Goal: Information Seeking & Learning: Check status

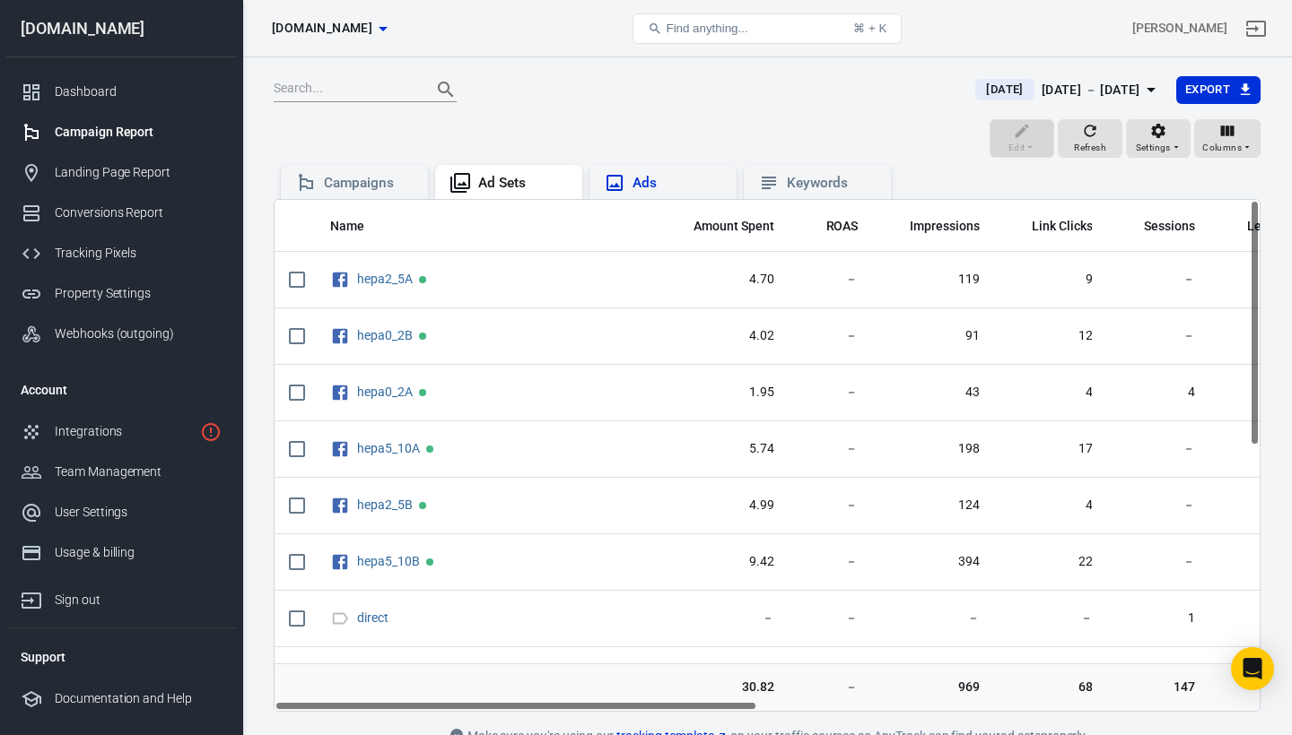
click at [647, 176] on div "Ads" at bounding box center [677, 183] width 90 height 19
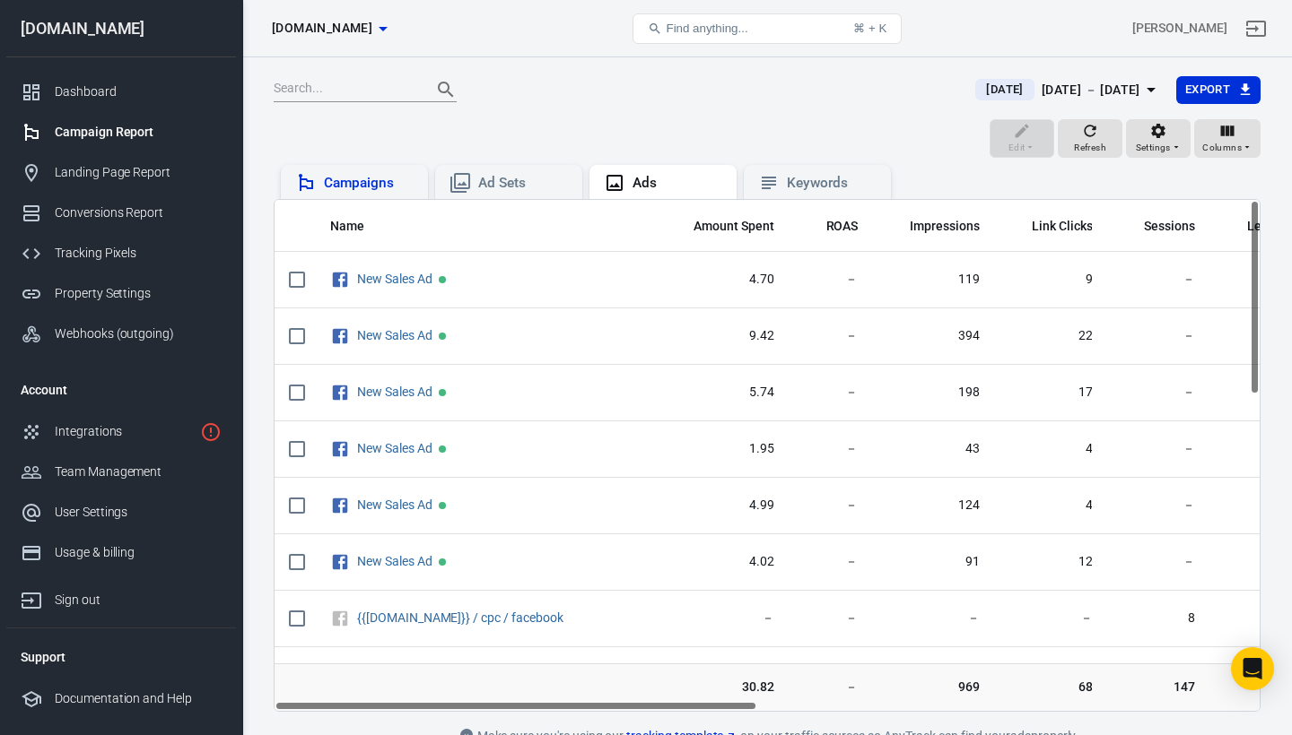
click at [393, 180] on div "Campaigns" at bounding box center [369, 183] width 90 height 19
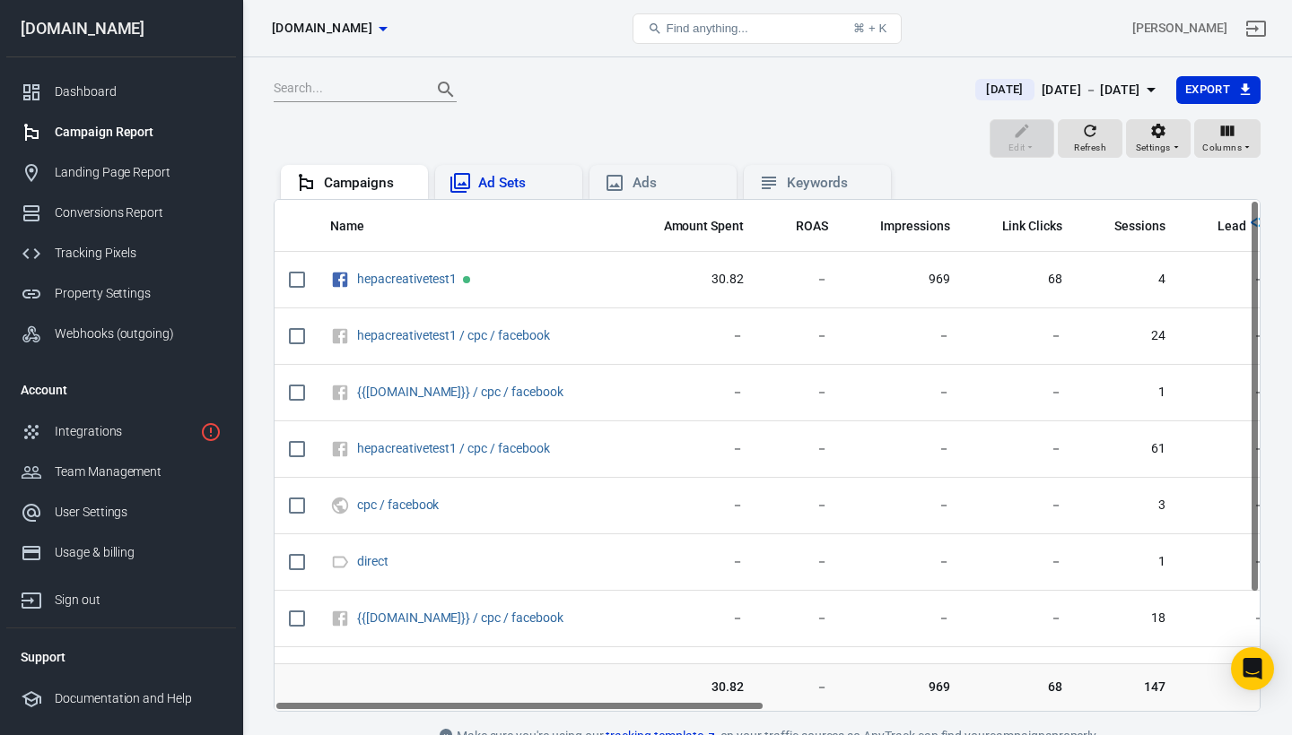
click at [480, 180] on div "Ad Sets" at bounding box center [523, 183] width 90 height 19
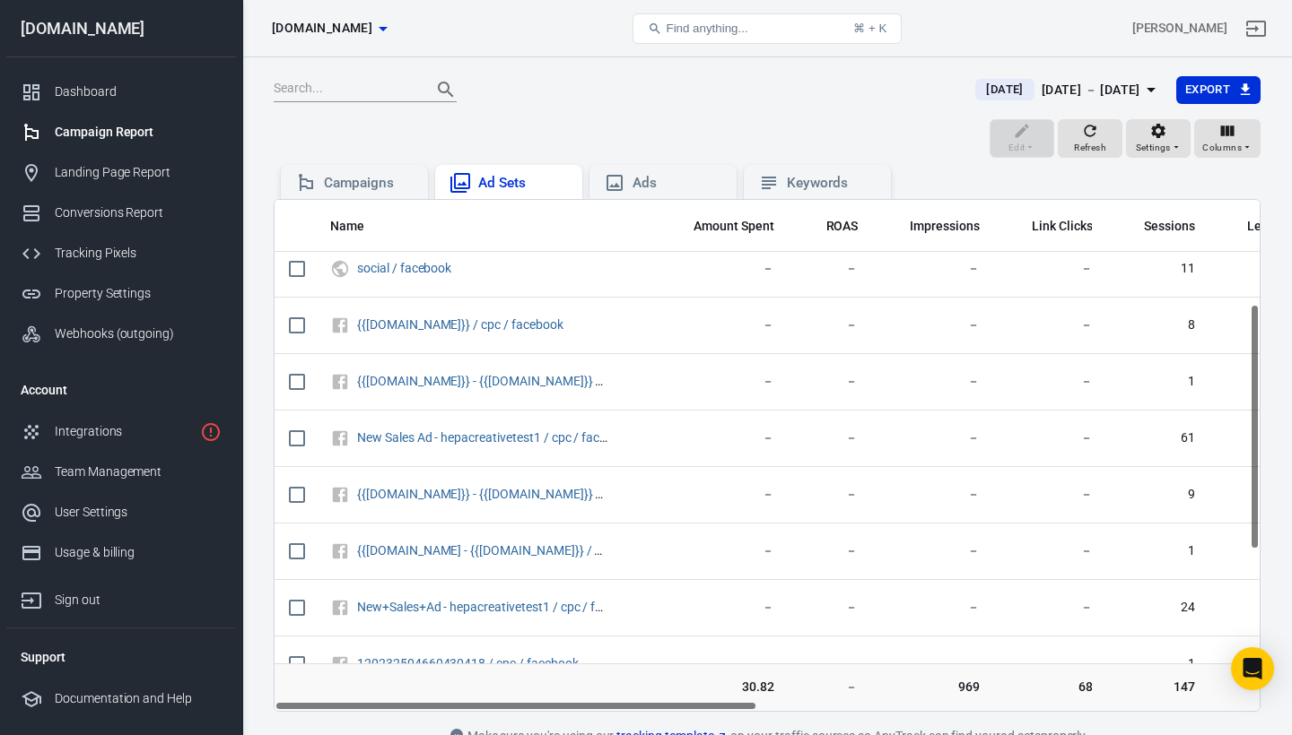
click at [1256, 455] on tbody "hepa2_5A 4.70 － 119 9 － － － － － － 3 － － hepa0_2B 4.02 － 91 12 － － － － － － 2 － －…" at bounding box center [1286, 269] width 2024 height 961
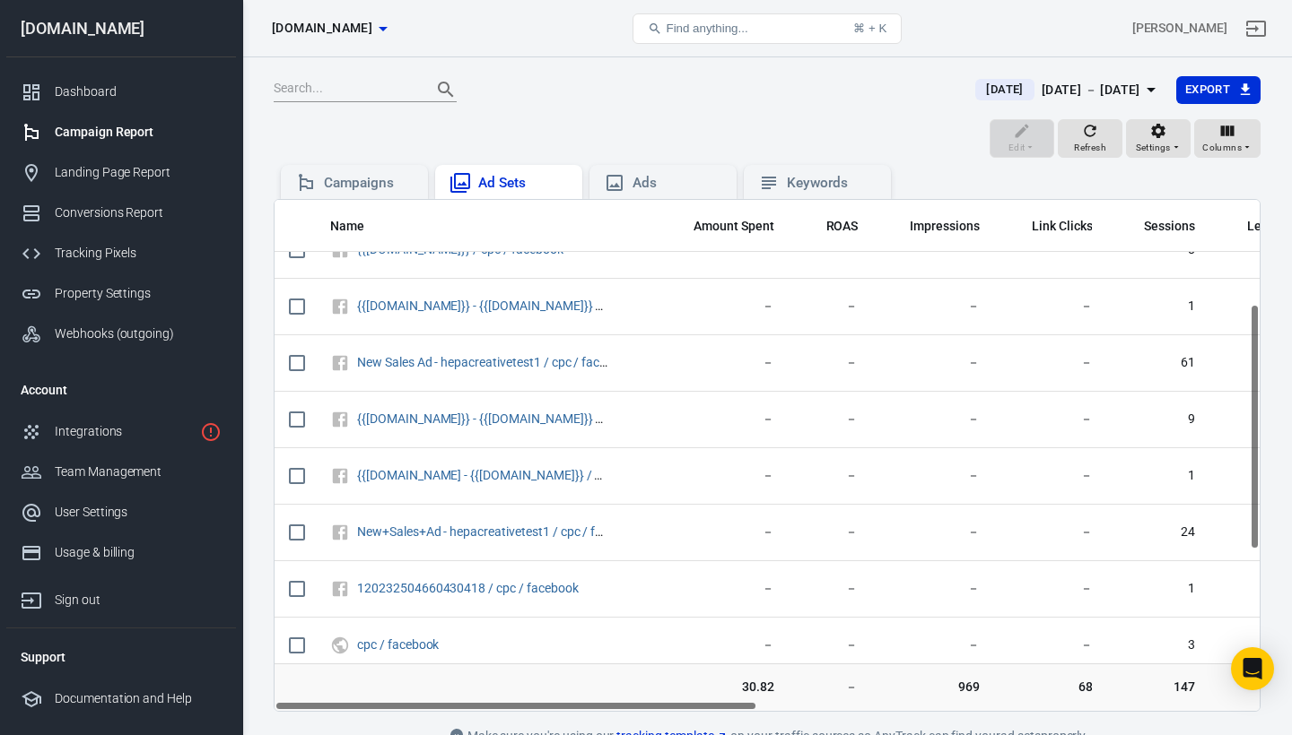
scroll to position [538, 0]
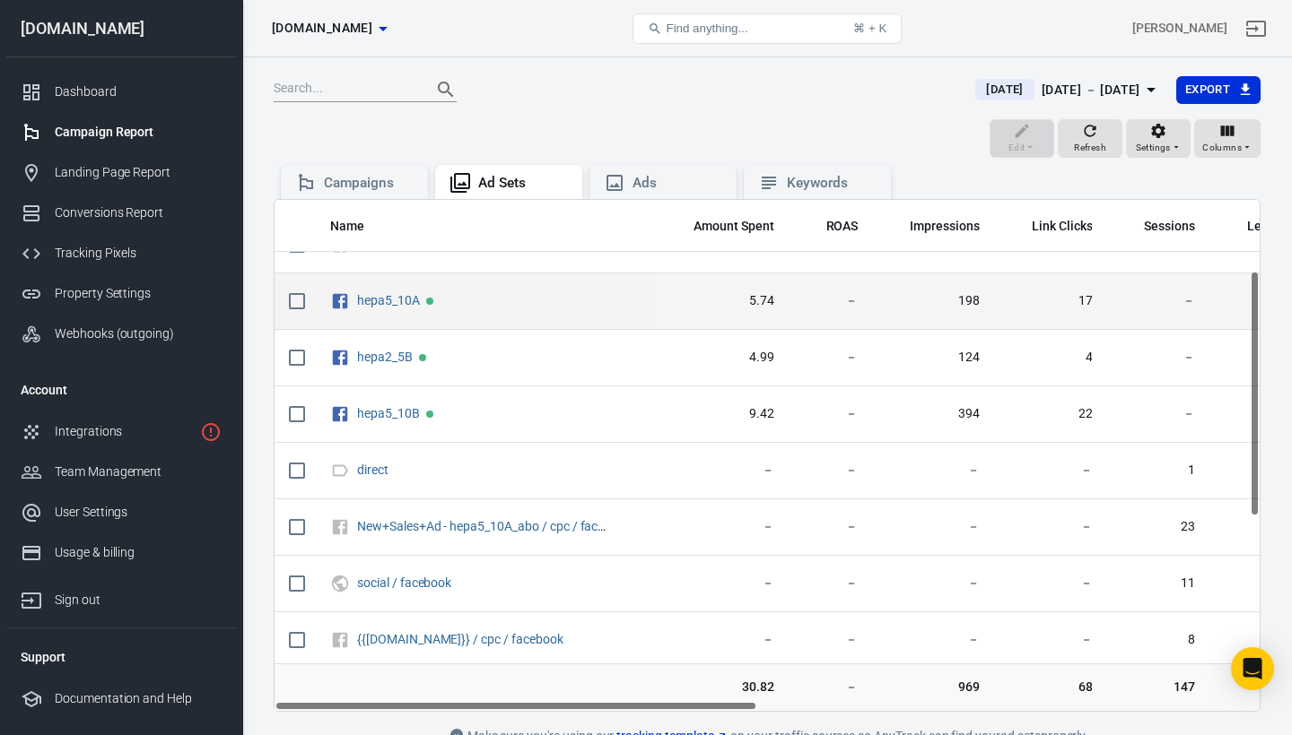
drag, startPoint x: 1255, startPoint y: 472, endPoint x: 1246, endPoint y: 287, distance: 185.0
click at [1246, 286] on div "Name Amount Spent ROAS Impressions Link Clicks Sessions Lead Purchase Revenue A…" at bounding box center [767, 455] width 987 height 513
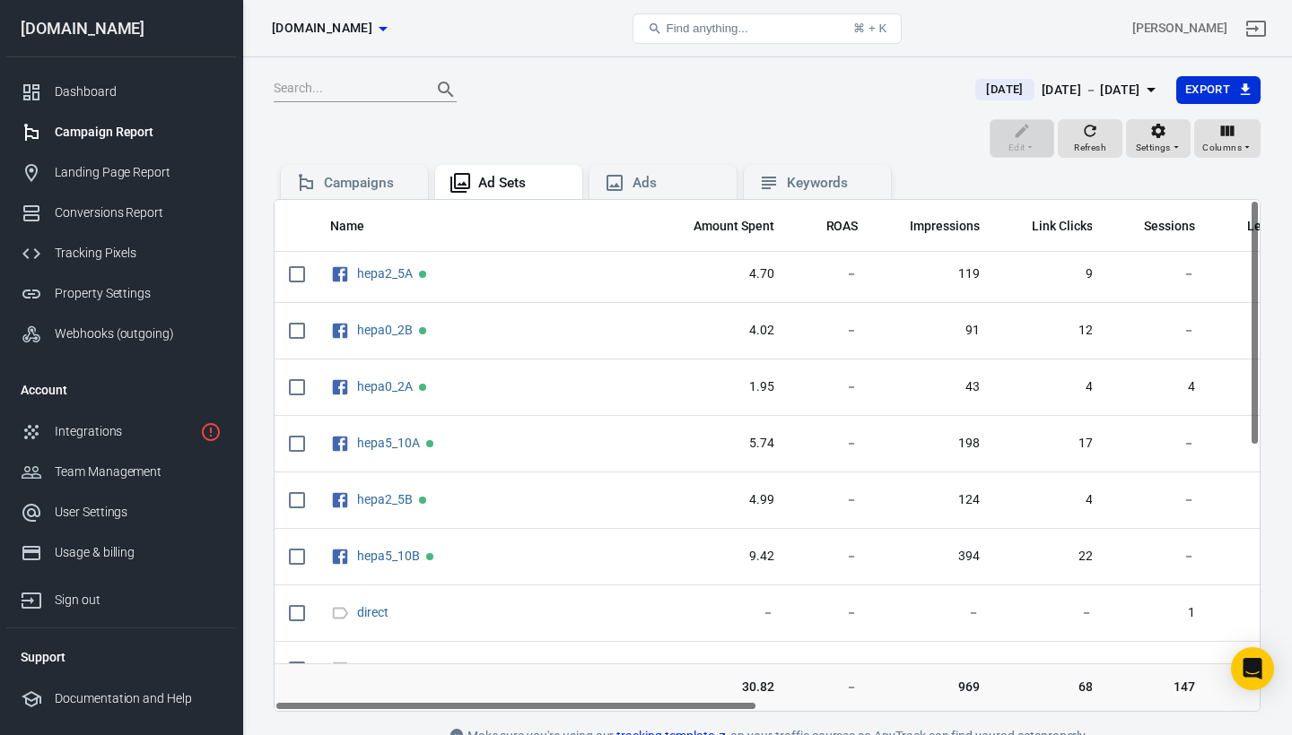
scroll to position [0, 0]
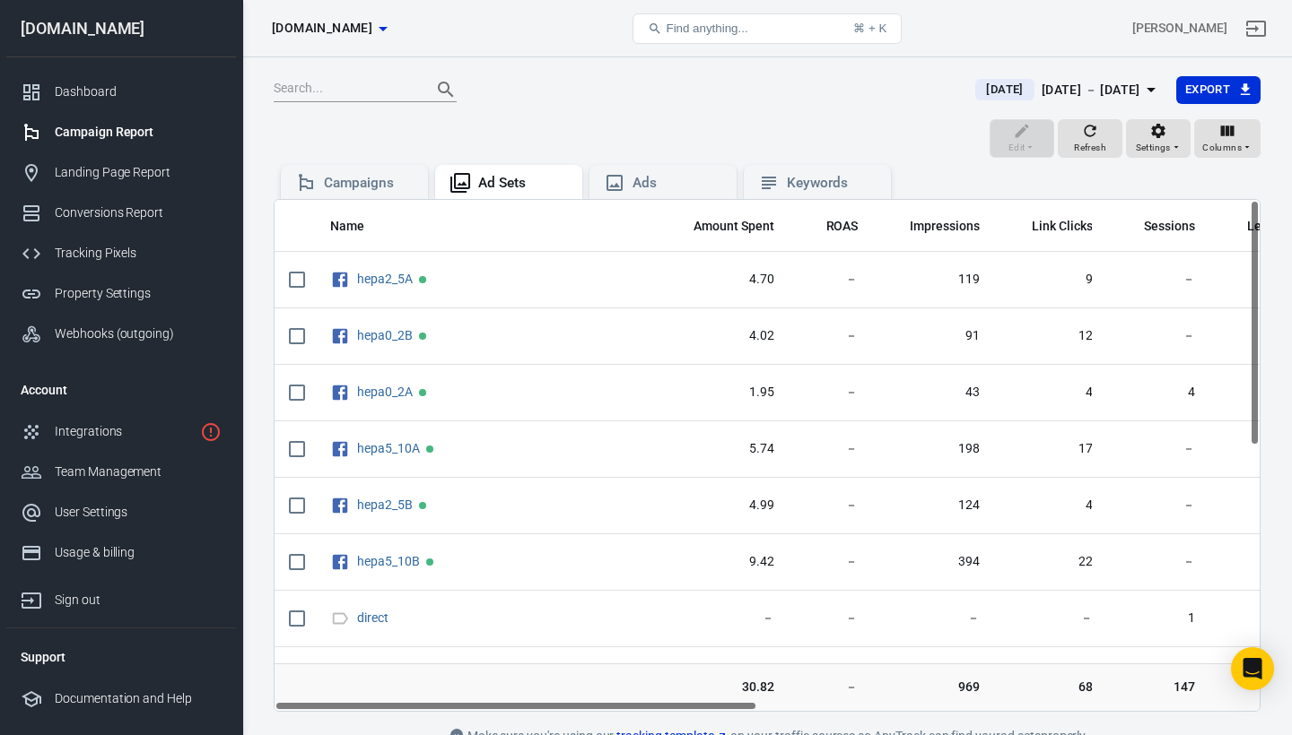
drag, startPoint x: 1251, startPoint y: 290, endPoint x: 1251, endPoint y: 184, distance: 105.8
click at [1251, 183] on main "[DATE] [DATE] － [DATE] Export Edit Refresh Settings Columns Campaigns Ad Sets A…" at bounding box center [767, 411] width 987 height 673
click at [1193, 170] on div "Campaigns Ad Sets Ads Keywords" at bounding box center [767, 180] width 987 height 38
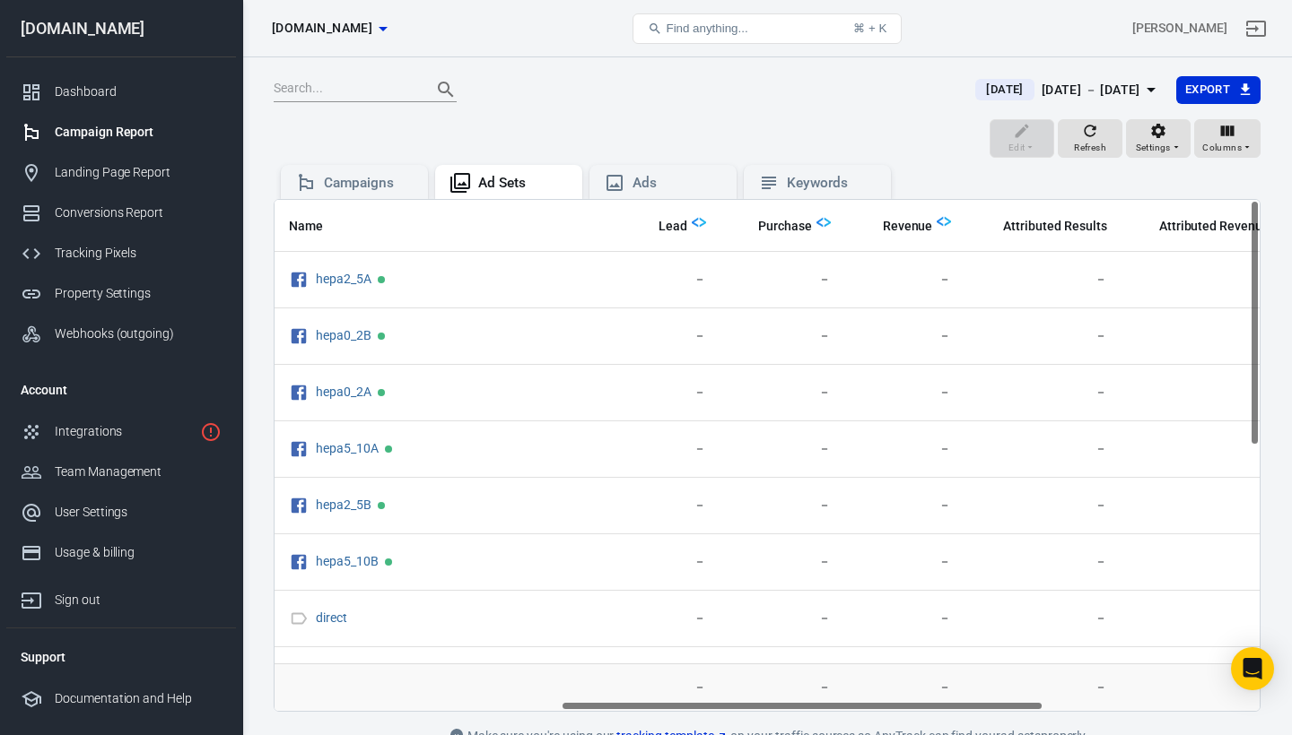
scroll to position [0, 590]
drag, startPoint x: 712, startPoint y: 703, endPoint x: 1002, endPoint y: 708, distance: 289.7
click at [1002, 708] on div "Name Amount Spent ROAS Impressions Link Clicks Sessions Lead Purchase Revenue A…" at bounding box center [766, 455] width 985 height 511
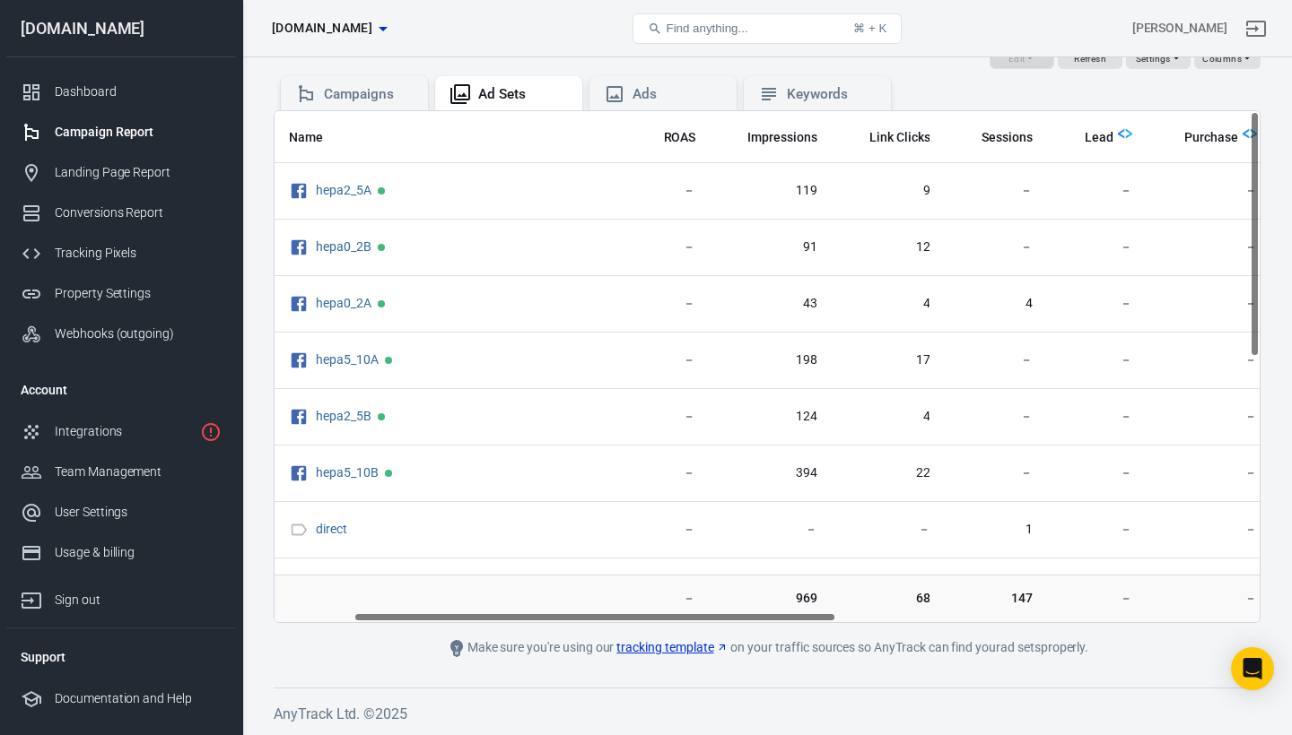
scroll to position [0, 161]
drag, startPoint x: 978, startPoint y: 705, endPoint x: 770, endPoint y: 623, distance: 223.5
click at [769, 623] on main "[DATE] [DATE] － [DATE] Export Edit Refresh Settings Columns Campaigns Ad Sets A…" at bounding box center [767, 323] width 987 height 673
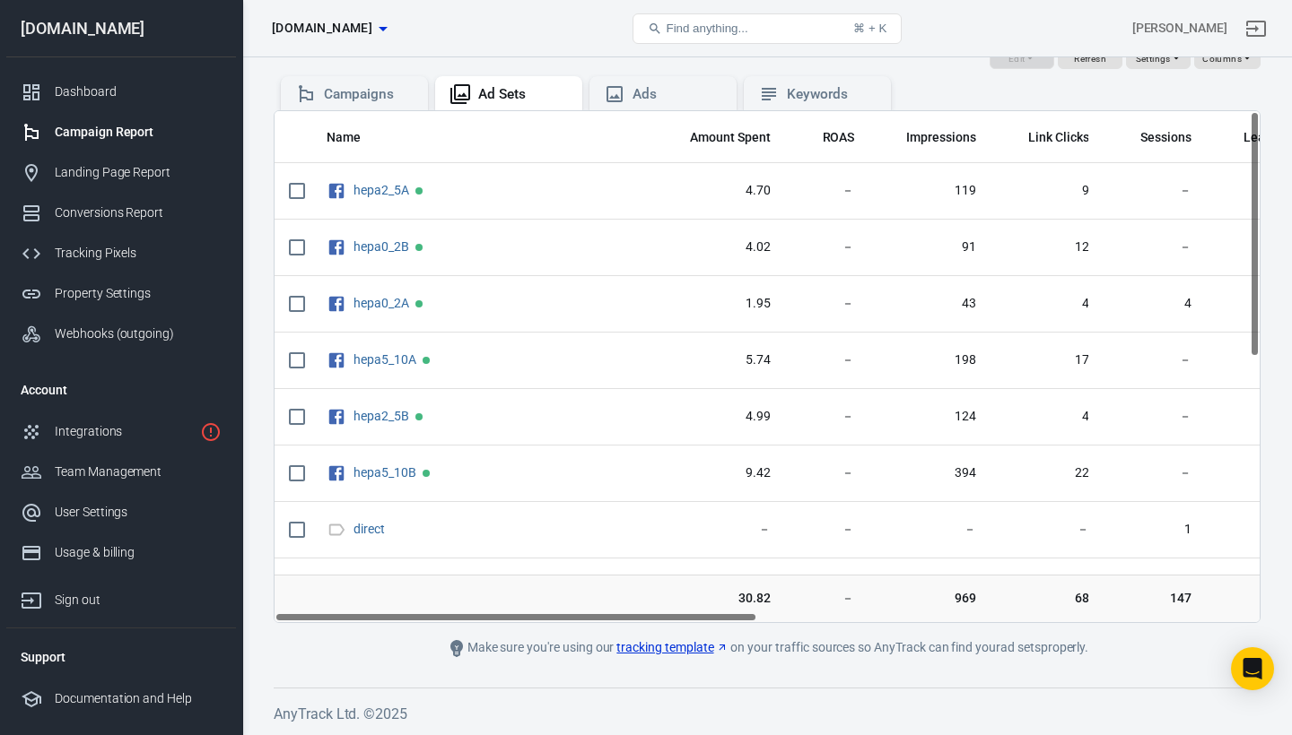
scroll to position [0, 0]
drag, startPoint x: 753, startPoint y: 616, endPoint x: 672, endPoint y: 616, distance: 81.6
click at [671, 616] on div "Name Amount Spent ROAS Impressions Link Clicks Sessions Lead Purchase Revenue A…" at bounding box center [766, 366] width 985 height 511
click at [807, 668] on div "[DATE] [DATE] － [DATE] Export Edit Refresh Settings Columns Campaigns Ad Sets A…" at bounding box center [766, 353] width 1049 height 768
drag, startPoint x: 683, startPoint y: 614, endPoint x: 657, endPoint y: 616, distance: 25.3
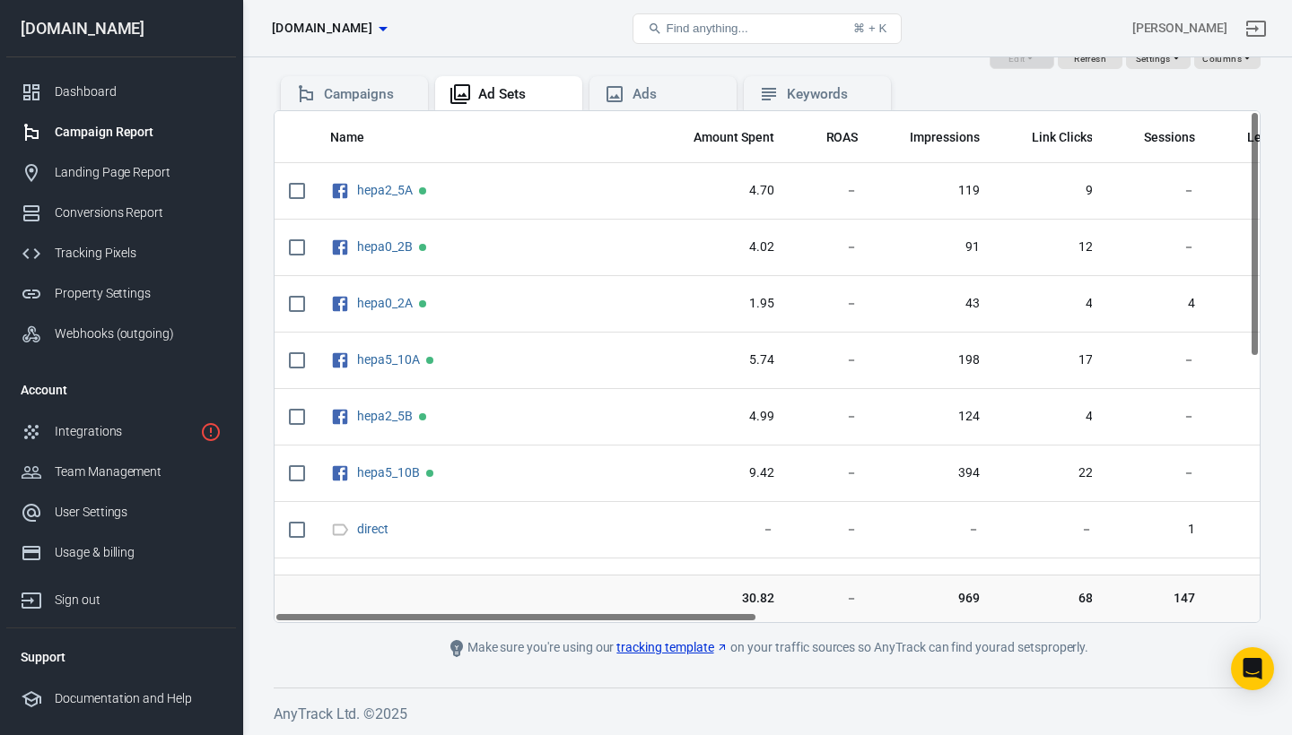
click at [657, 616] on div "Name Amount Spent ROAS Impressions Link Clicks Sessions Lead Purchase Revenue A…" at bounding box center [766, 366] width 985 height 511
click at [161, 174] on div "Landing Page Report" at bounding box center [138, 172] width 167 height 19
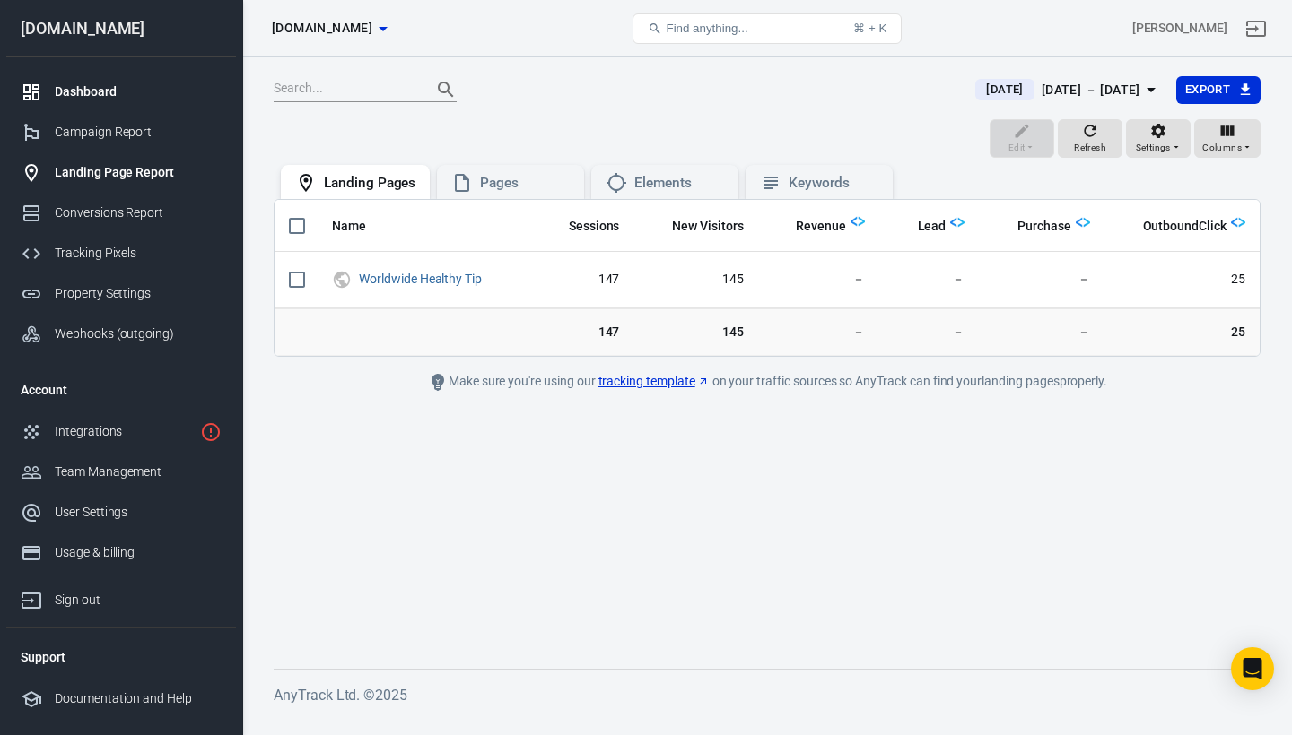
click at [98, 91] on div "Dashboard" at bounding box center [138, 92] width 167 height 19
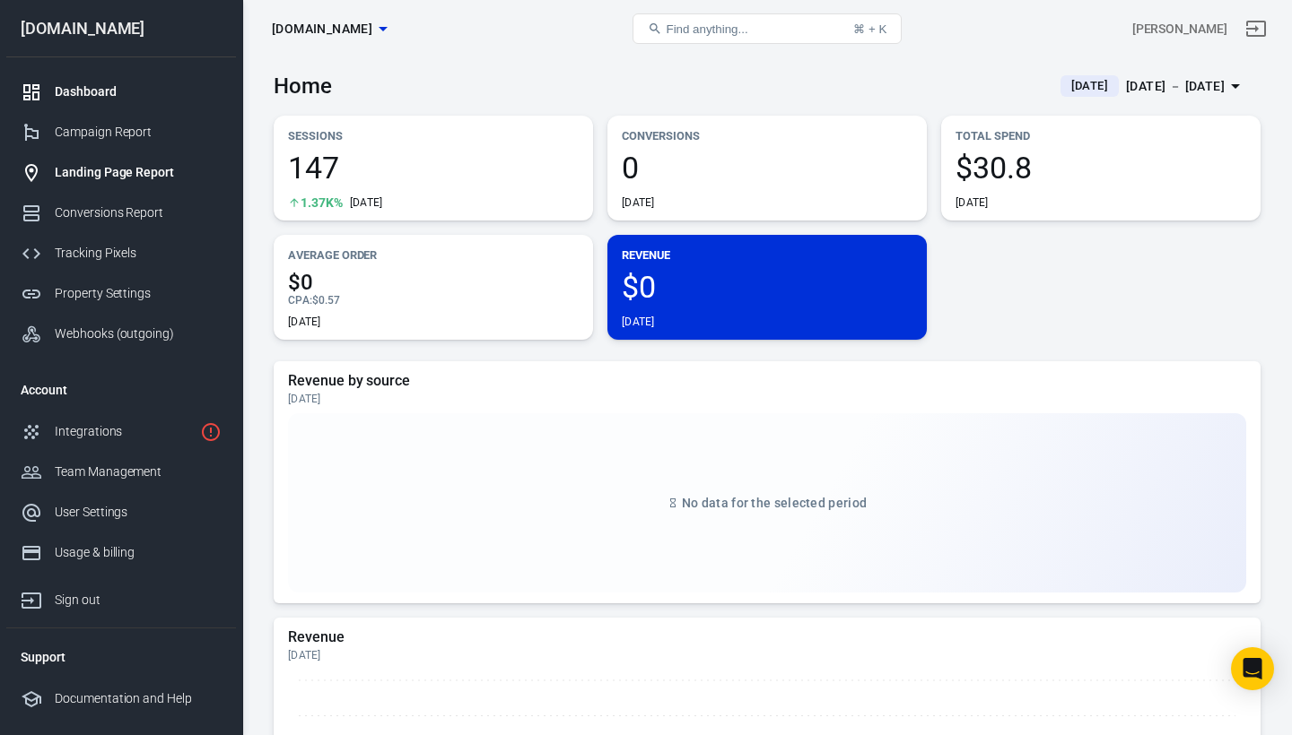
click at [91, 175] on div "Landing Page Report" at bounding box center [138, 172] width 167 height 19
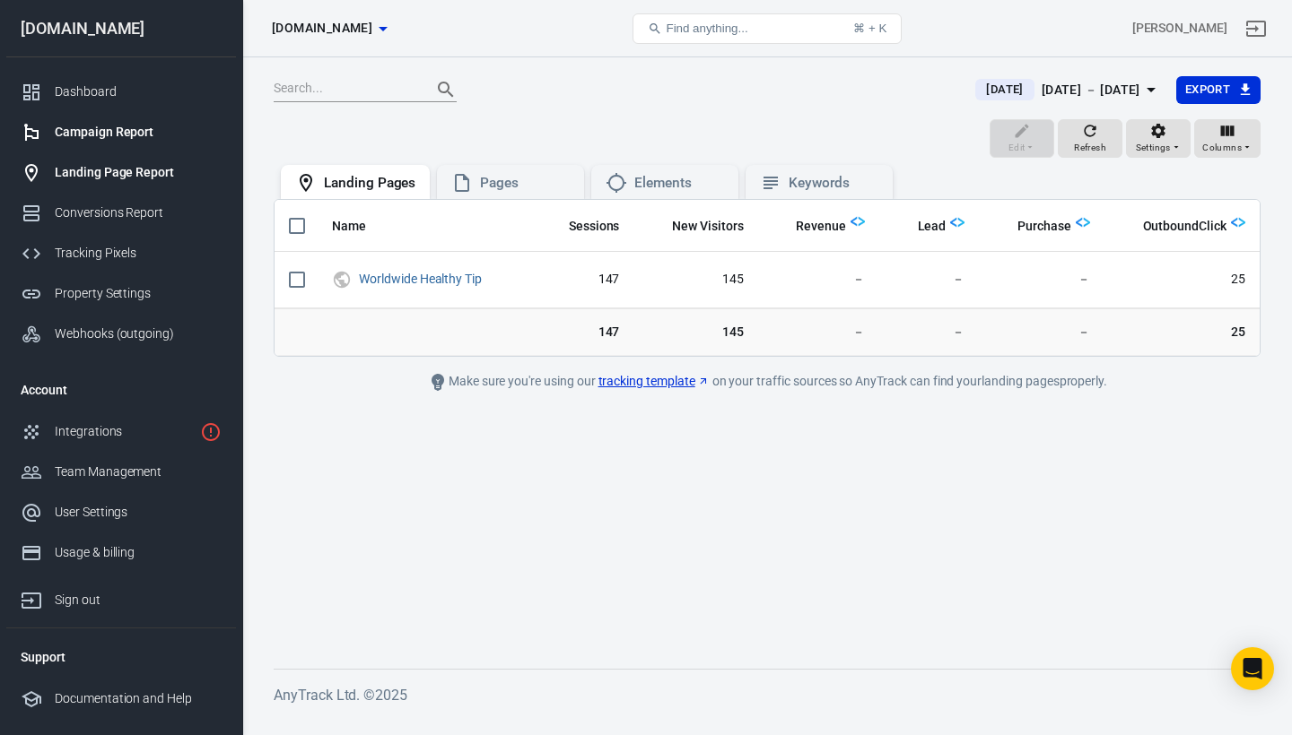
click at [98, 130] on div "Campaign Report" at bounding box center [138, 132] width 167 height 19
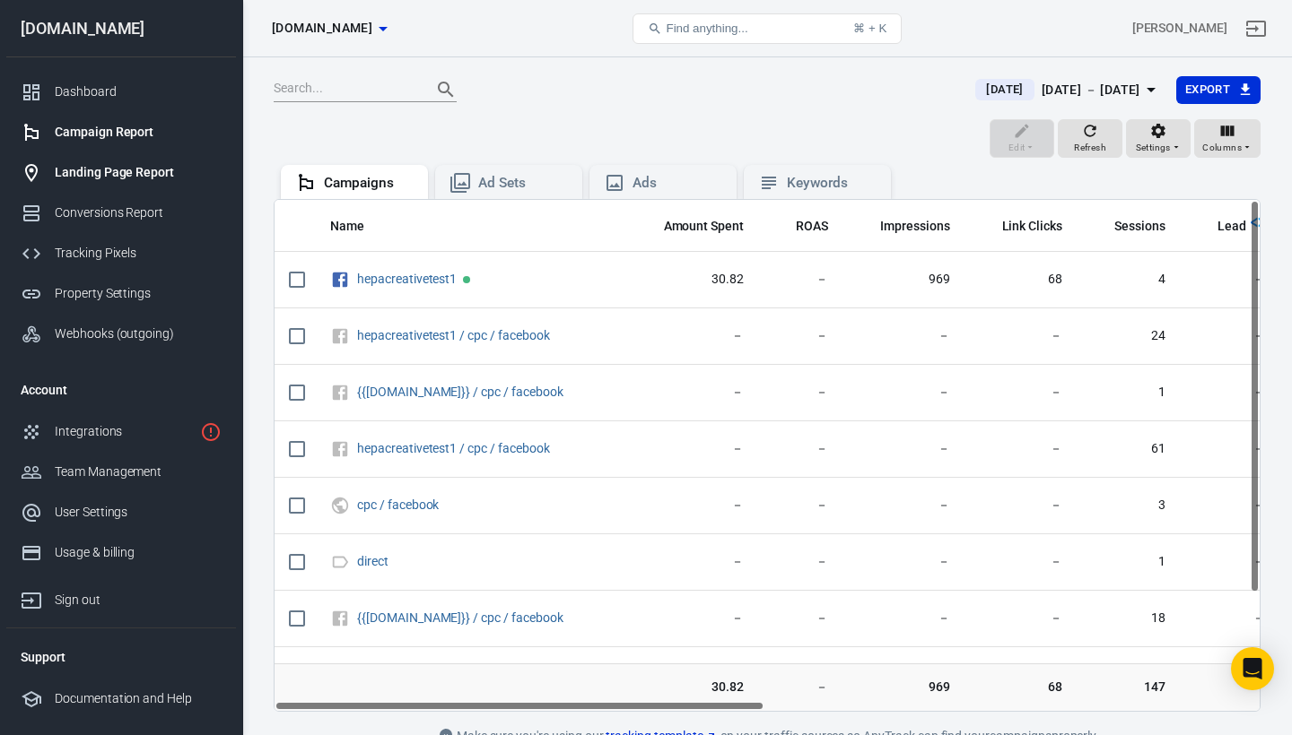
click at [98, 167] on div "Landing Page Report" at bounding box center [138, 172] width 167 height 19
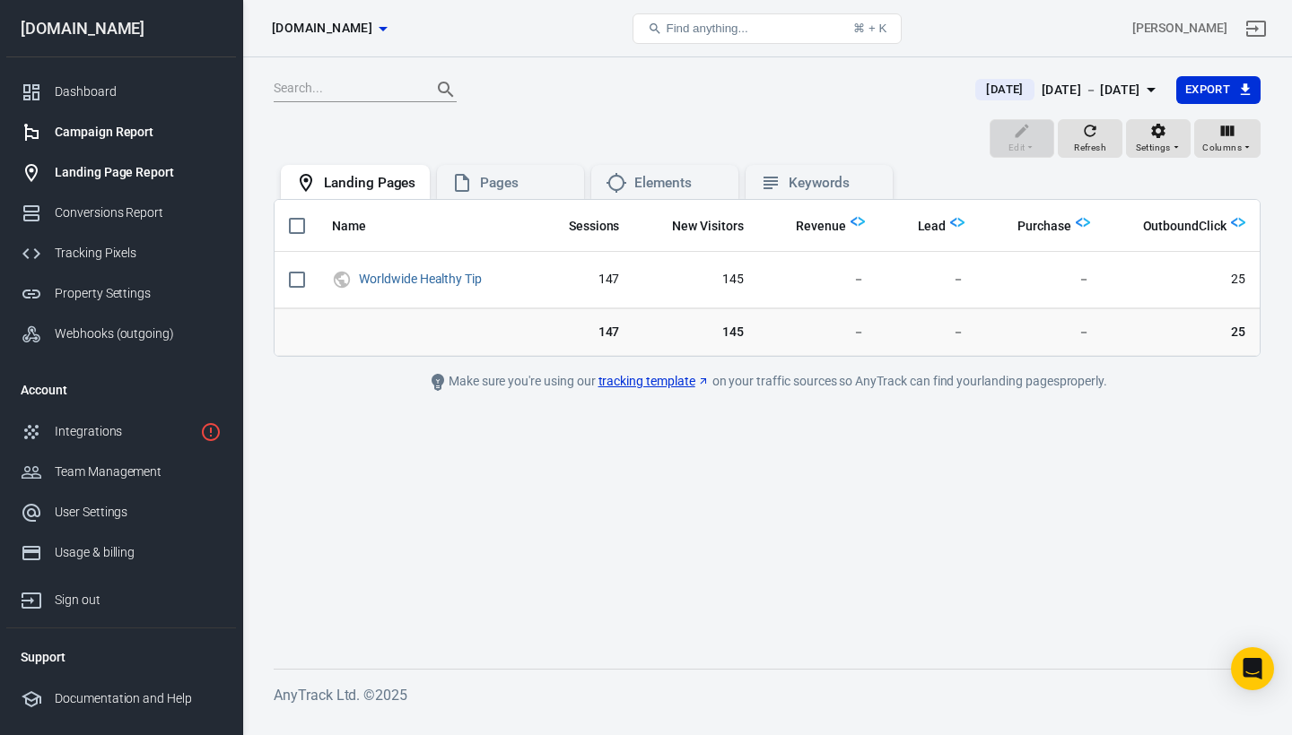
click at [99, 125] on div "Campaign Report" at bounding box center [138, 132] width 167 height 19
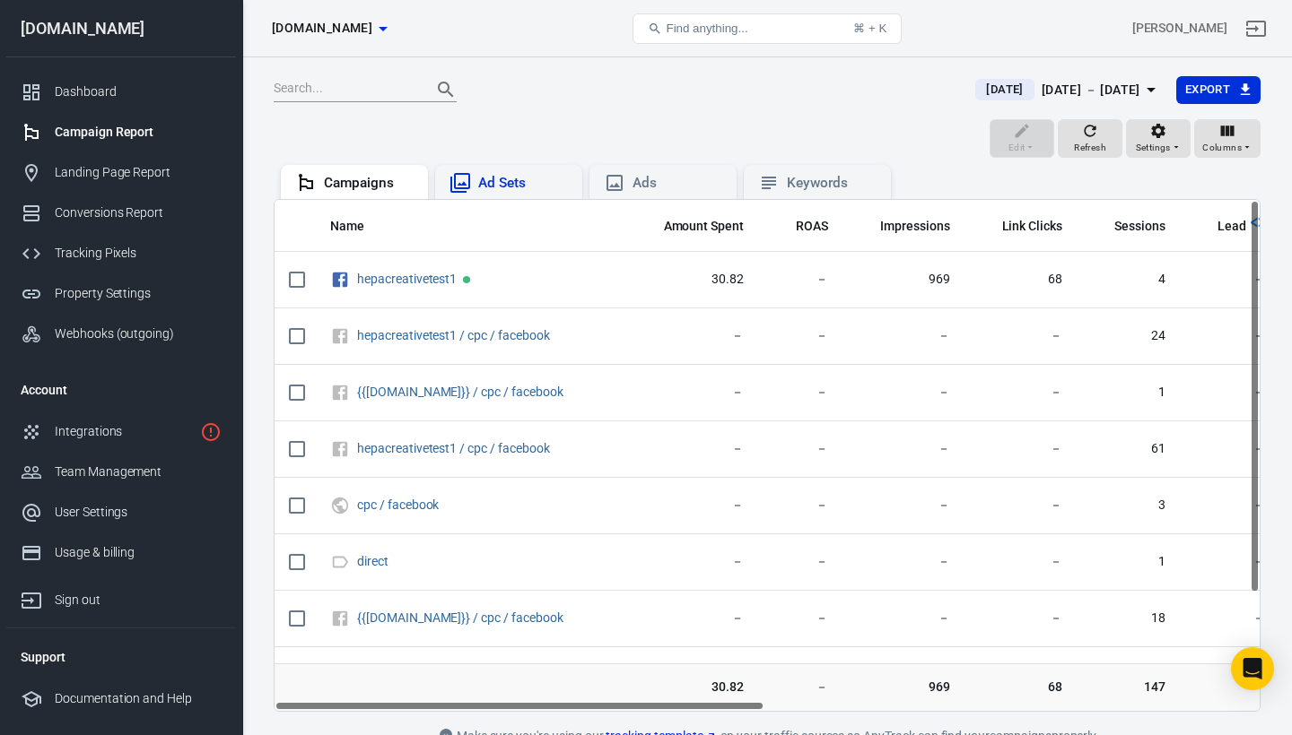
click at [510, 179] on div "Ad Sets" at bounding box center [523, 183] width 90 height 19
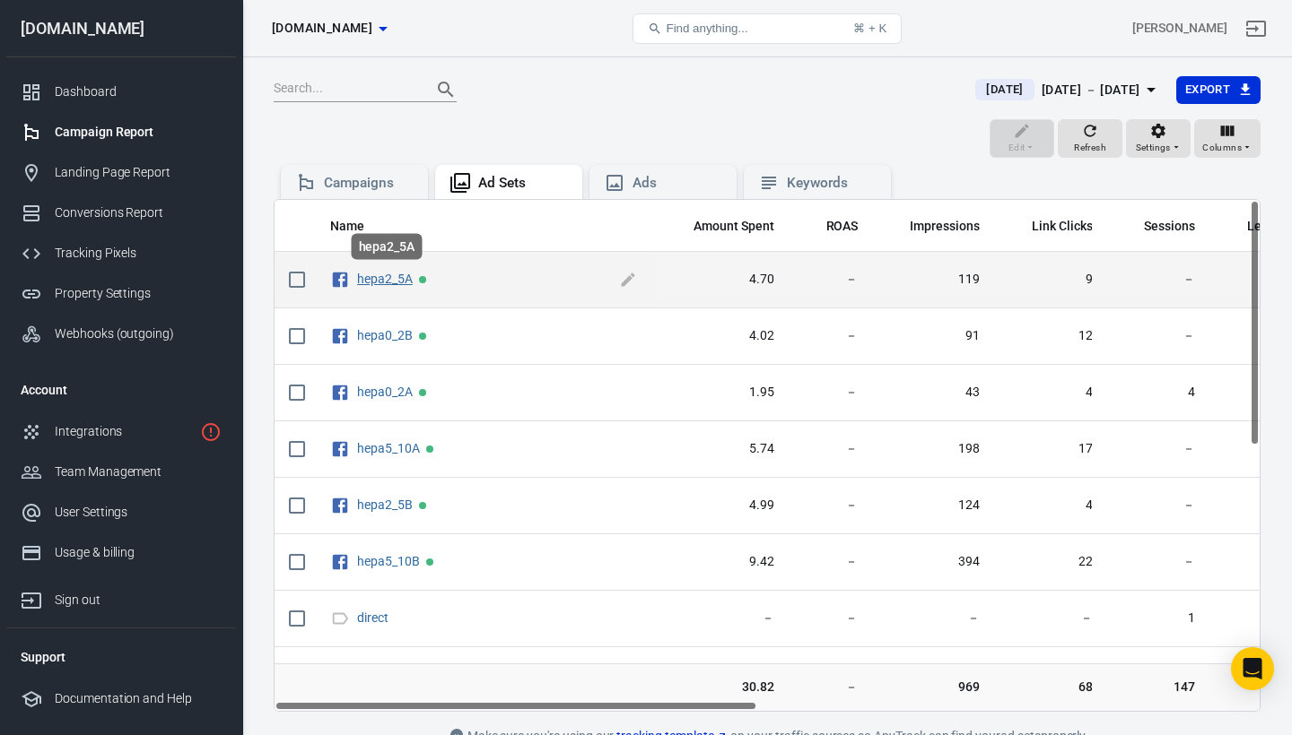
click at [383, 279] on link "hepa2_5A" at bounding box center [385, 279] width 56 height 14
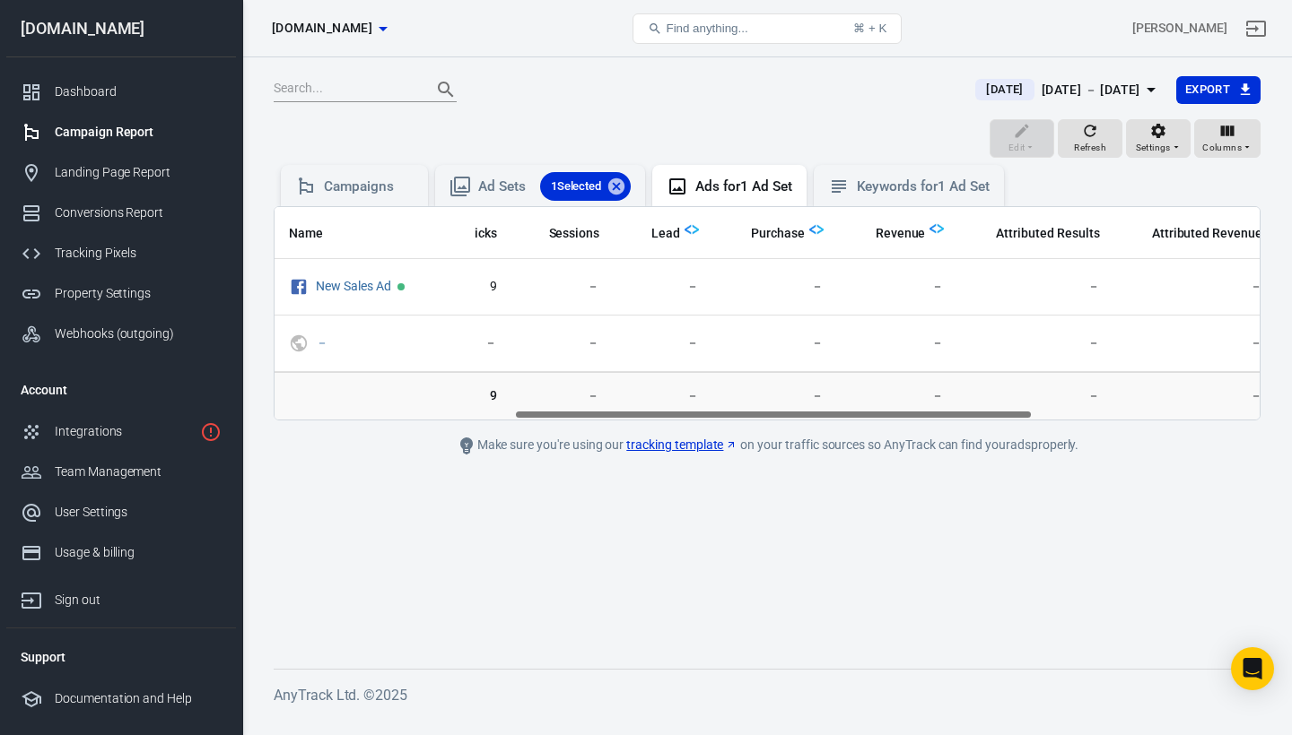
drag, startPoint x: 692, startPoint y: 412, endPoint x: 933, endPoint y: 418, distance: 241.4
click at [933, 416] on div "Name Amount Spent ROAS Impressions Link Clicks Sessions Lead Purchase Revenue A…" at bounding box center [766, 313] width 985 height 213
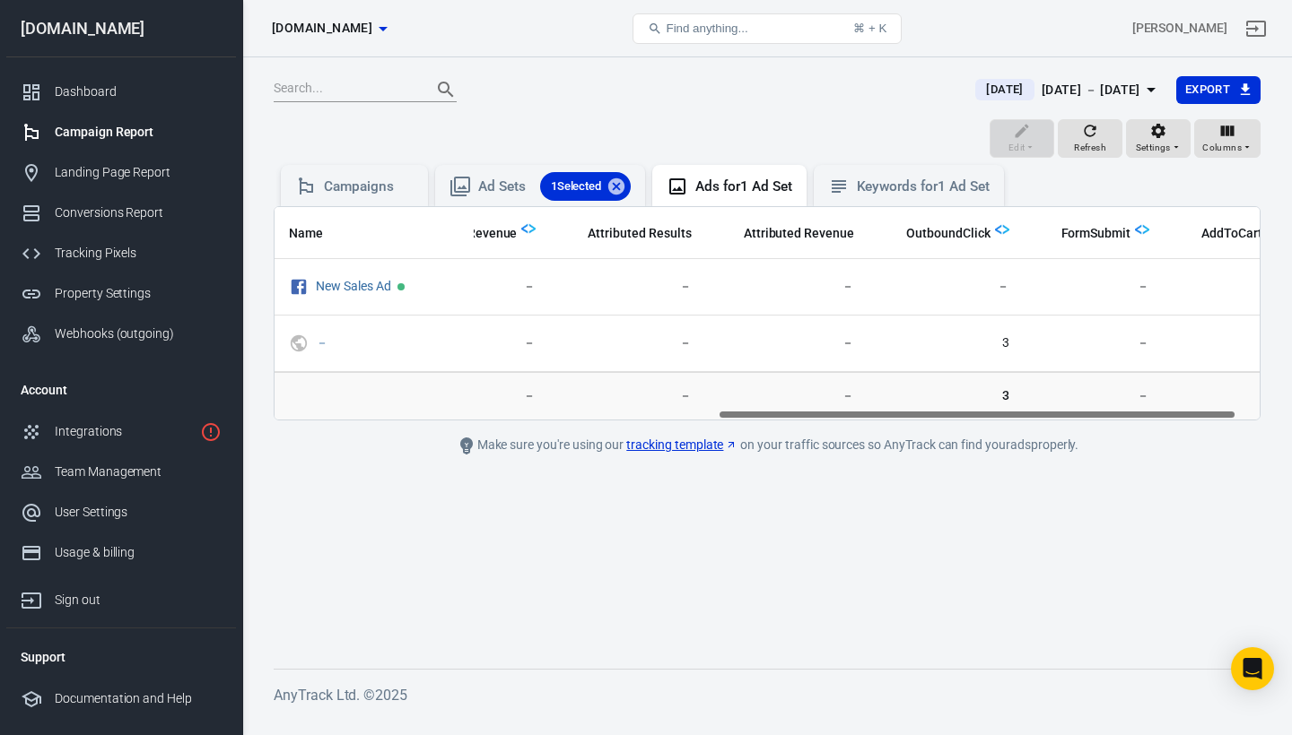
scroll to position [0, 883]
drag, startPoint x: 917, startPoint y: 413, endPoint x: 1143, endPoint y: 406, distance: 226.1
click at [1143, 406] on div "Name Amount Spent ROAS Impressions Link Clicks Sessions Lead Purchase Revenue A…" at bounding box center [767, 313] width 987 height 214
drag, startPoint x: 1120, startPoint y: 413, endPoint x: 1179, endPoint y: 406, distance: 58.6
click at [1179, 406] on div "Name Amount Spent ROAS Impressions Link Clicks Sessions Lead Purchase Revenue A…" at bounding box center [767, 313] width 987 height 214
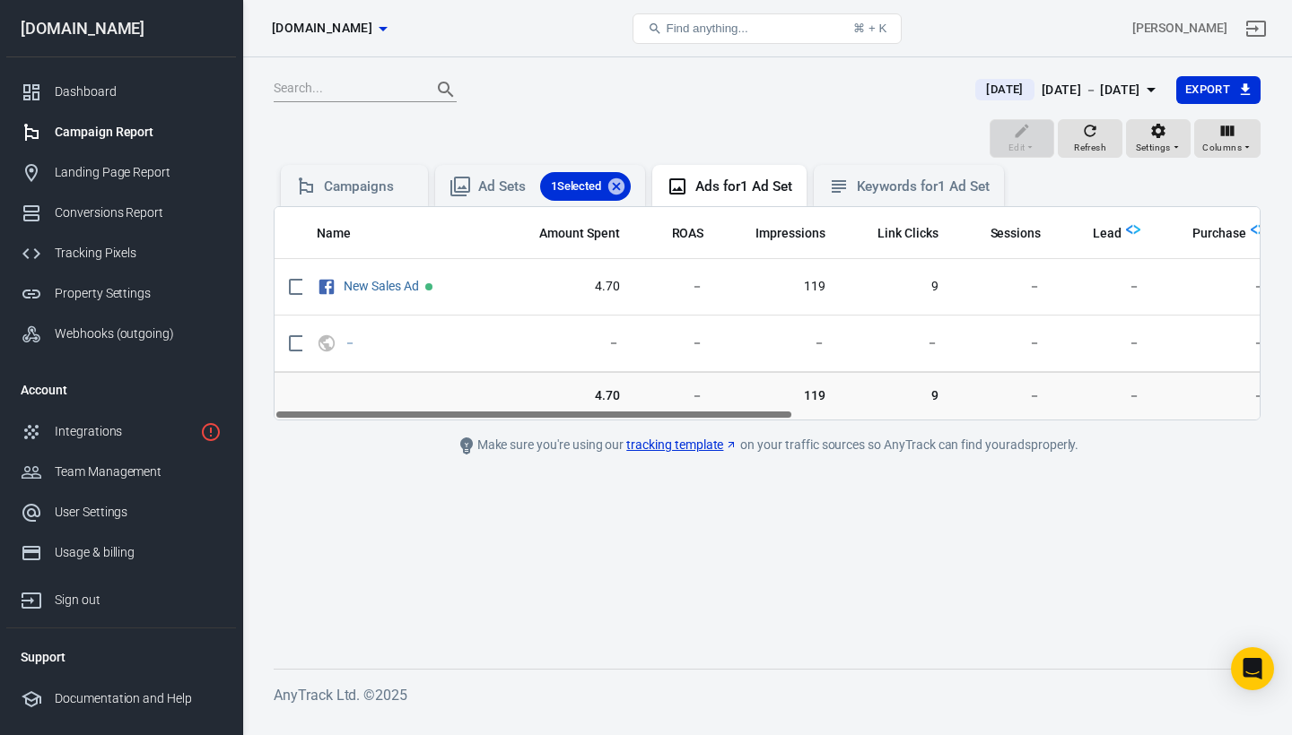
scroll to position [0, 0]
drag, startPoint x: 1158, startPoint y: 411, endPoint x: 618, endPoint y: 463, distance: 542.5
click at [617, 463] on main "[DATE] [DATE] － [DATE] Export Edit Refresh Settings Columns Campaigns Ad Sets 1…" at bounding box center [767, 357] width 987 height 565
click at [605, 506] on main "[DATE] [DATE] － [DATE] Export Edit Refresh Settings Columns Campaigns Ad Sets 1…" at bounding box center [767, 357] width 987 height 565
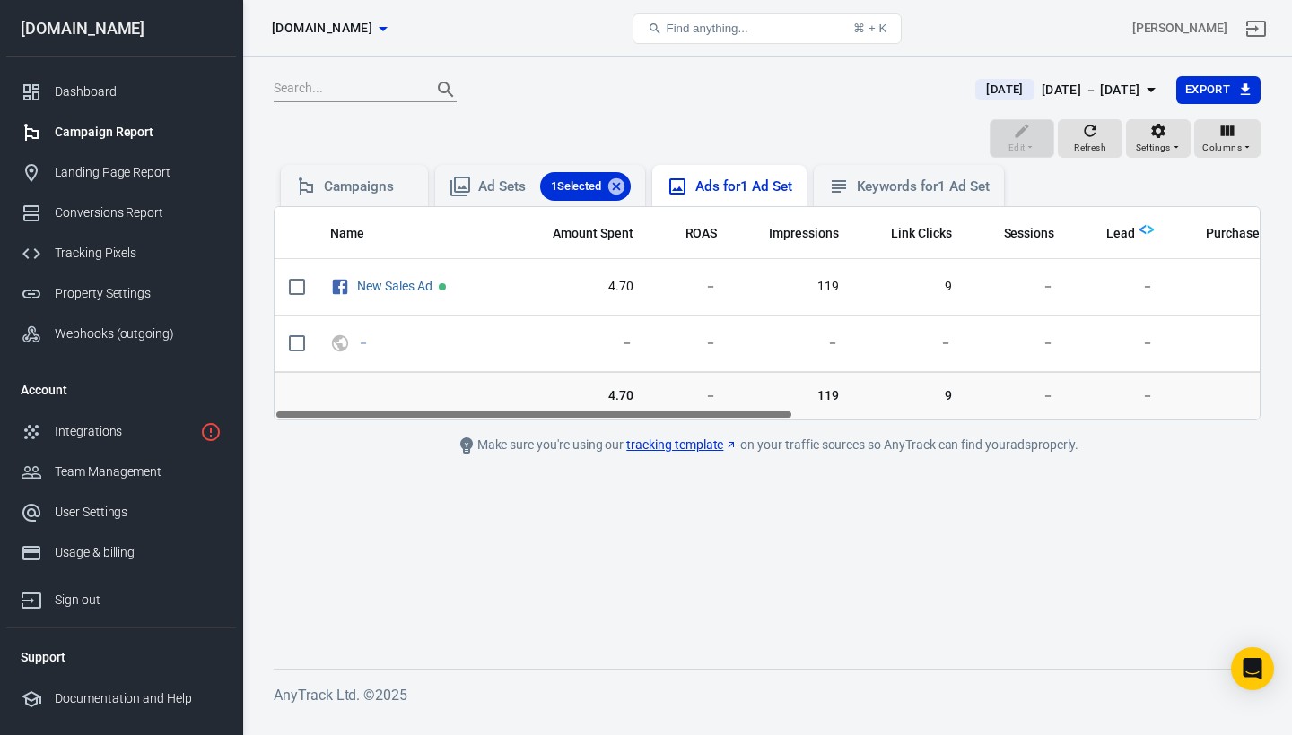
click at [709, 185] on div "Ads for 1 Ad Set" at bounding box center [743, 187] width 96 height 19
click at [120, 167] on div "Landing Page Report" at bounding box center [138, 172] width 167 height 19
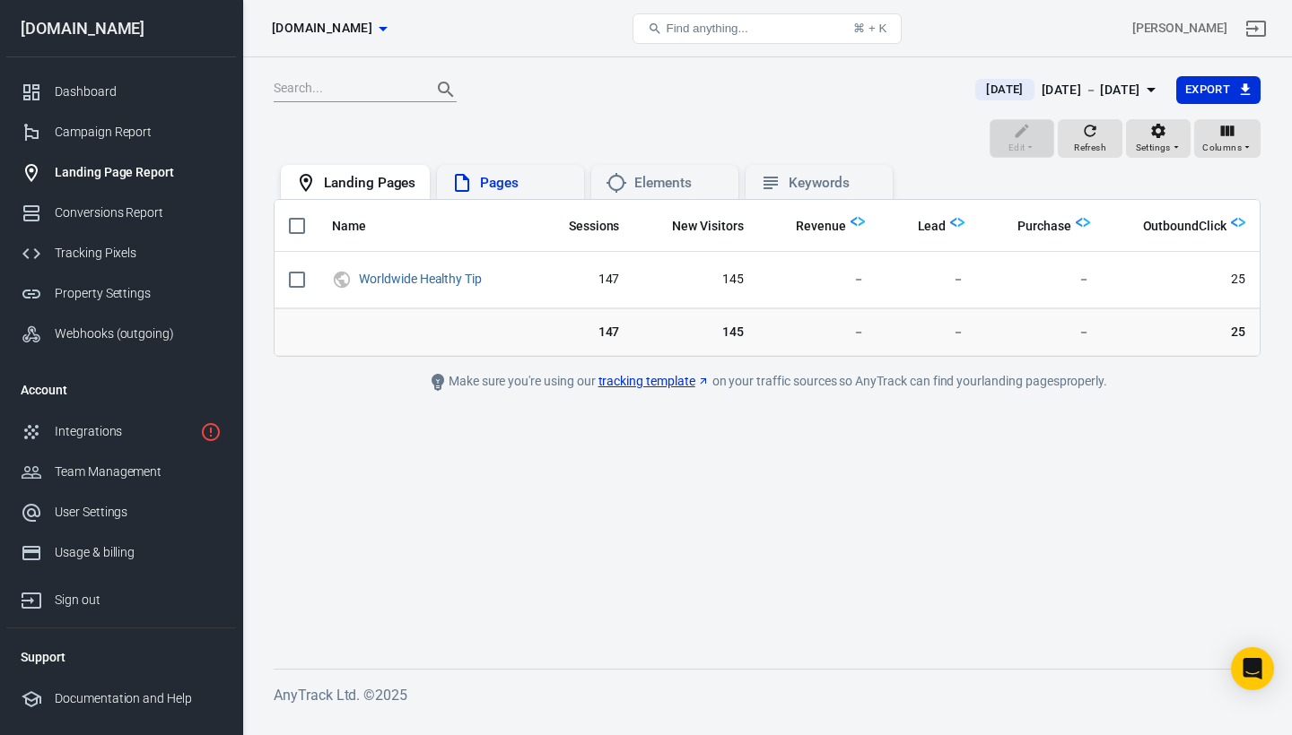
click at [527, 187] on div "Pages" at bounding box center [525, 183] width 90 height 19
click at [666, 178] on div "Elements" at bounding box center [679, 183] width 90 height 19
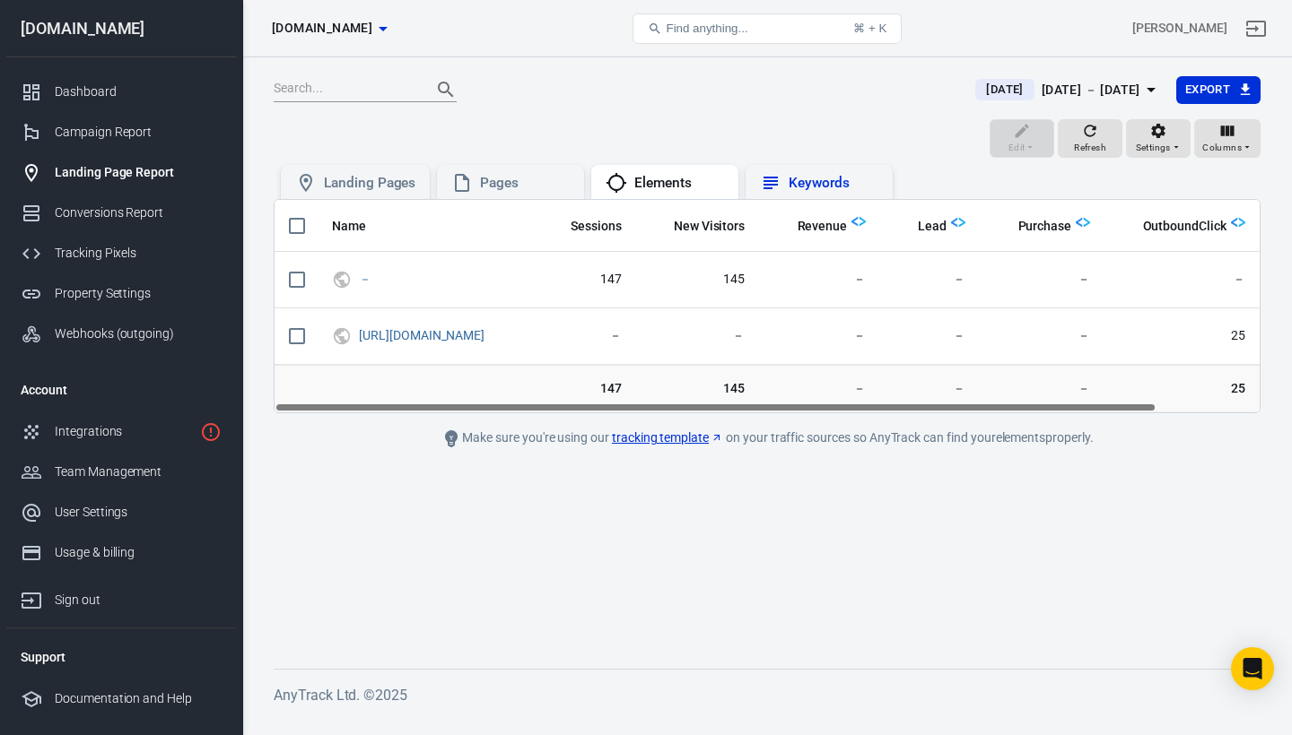
click at [799, 182] on div "Keywords" at bounding box center [833, 183] width 90 height 19
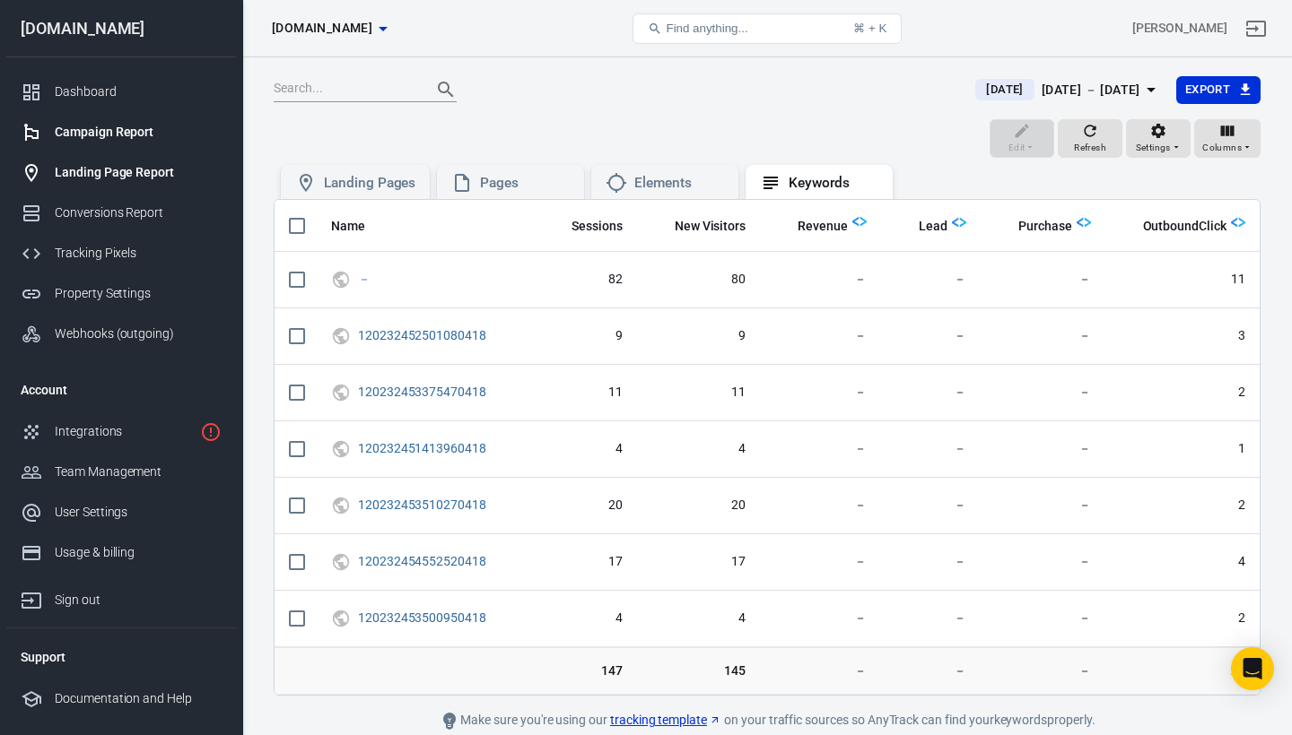
click at [109, 142] on link "Campaign Report" at bounding box center [121, 132] width 230 height 40
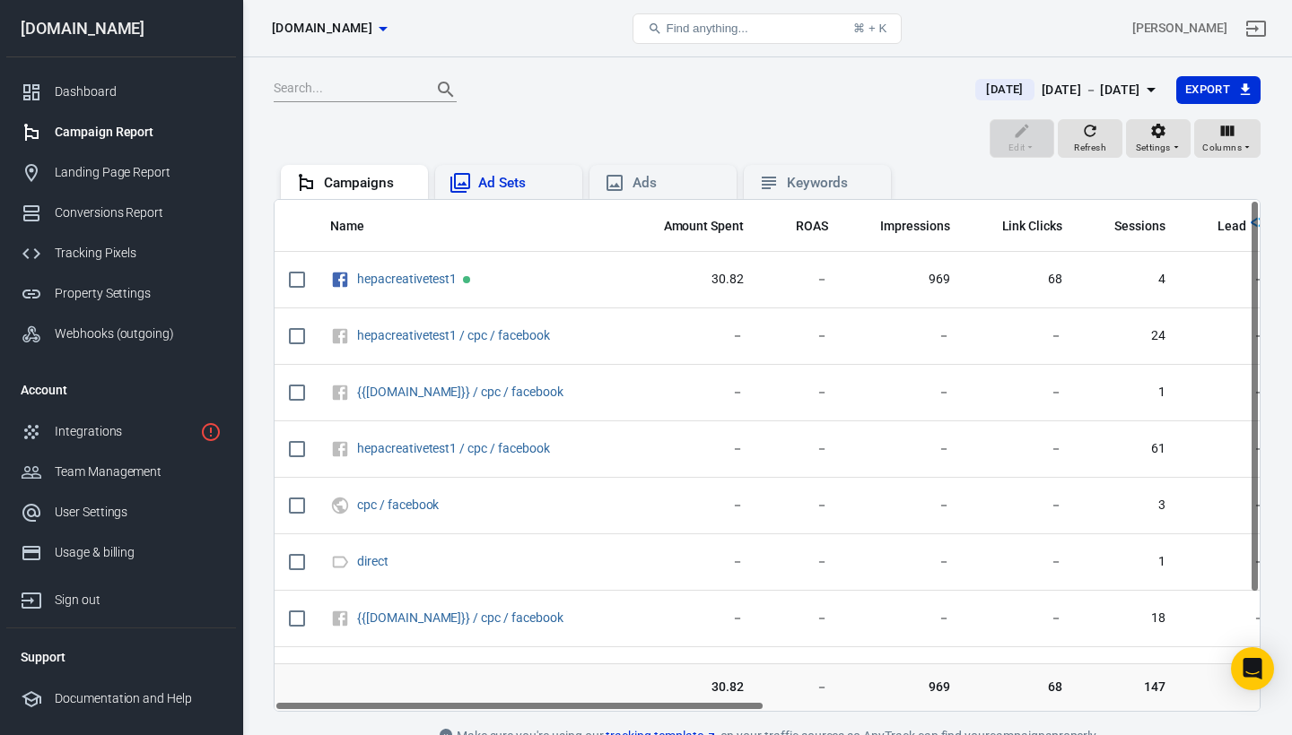
click at [506, 178] on div "Ad Sets" at bounding box center [523, 183] width 90 height 19
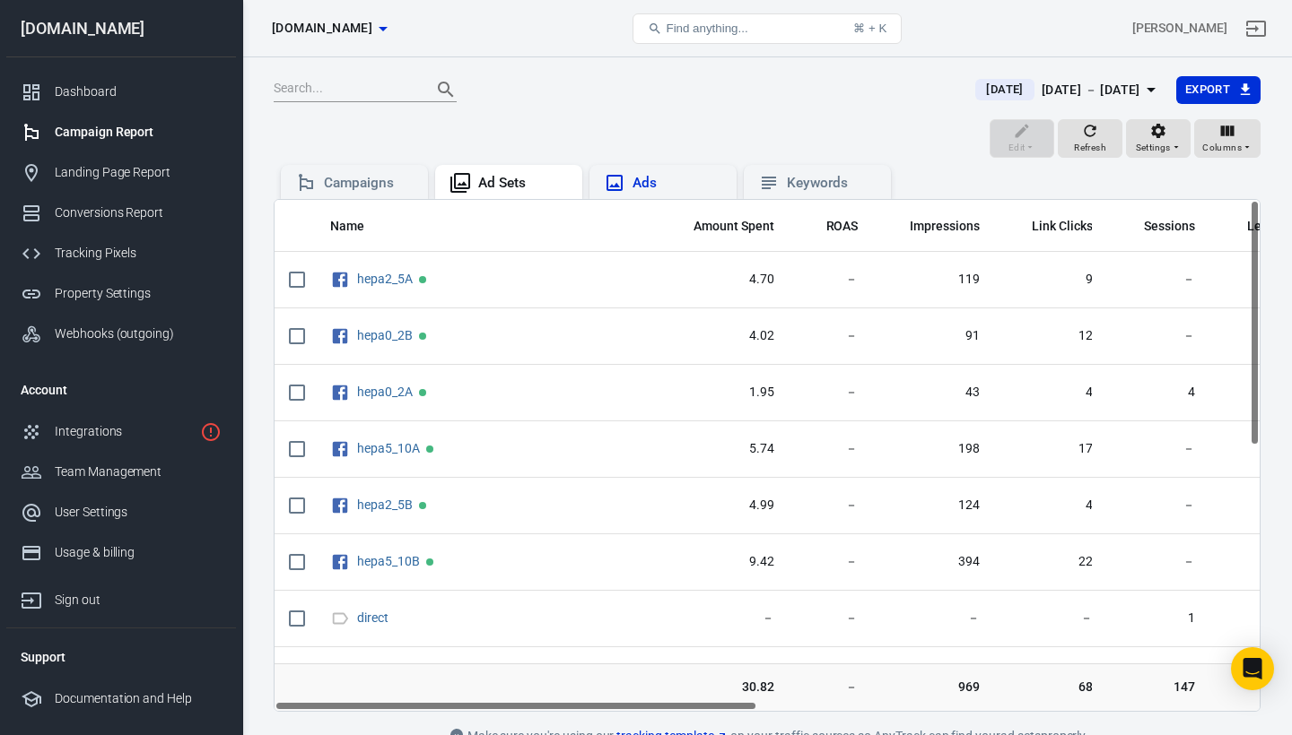
click at [633, 184] on div "Ads" at bounding box center [677, 183] width 90 height 19
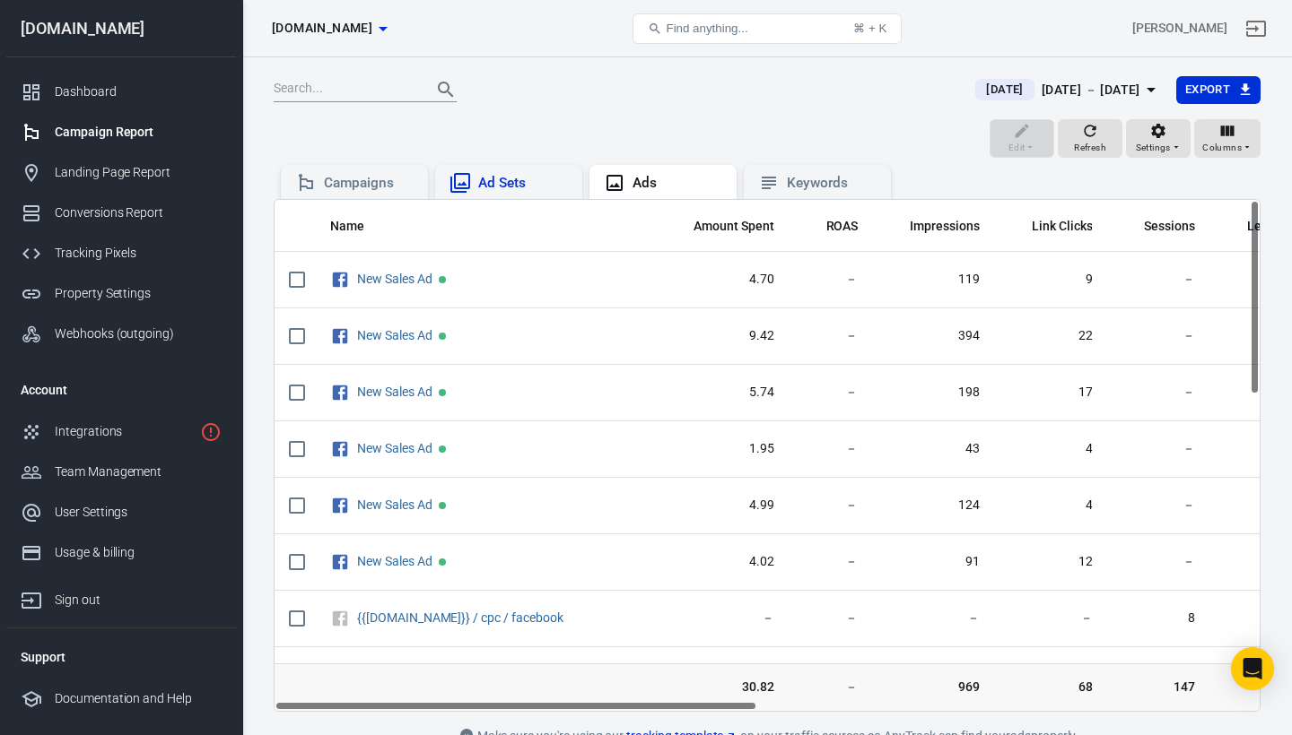
click at [517, 191] on div "Ad Sets" at bounding box center [523, 183] width 90 height 19
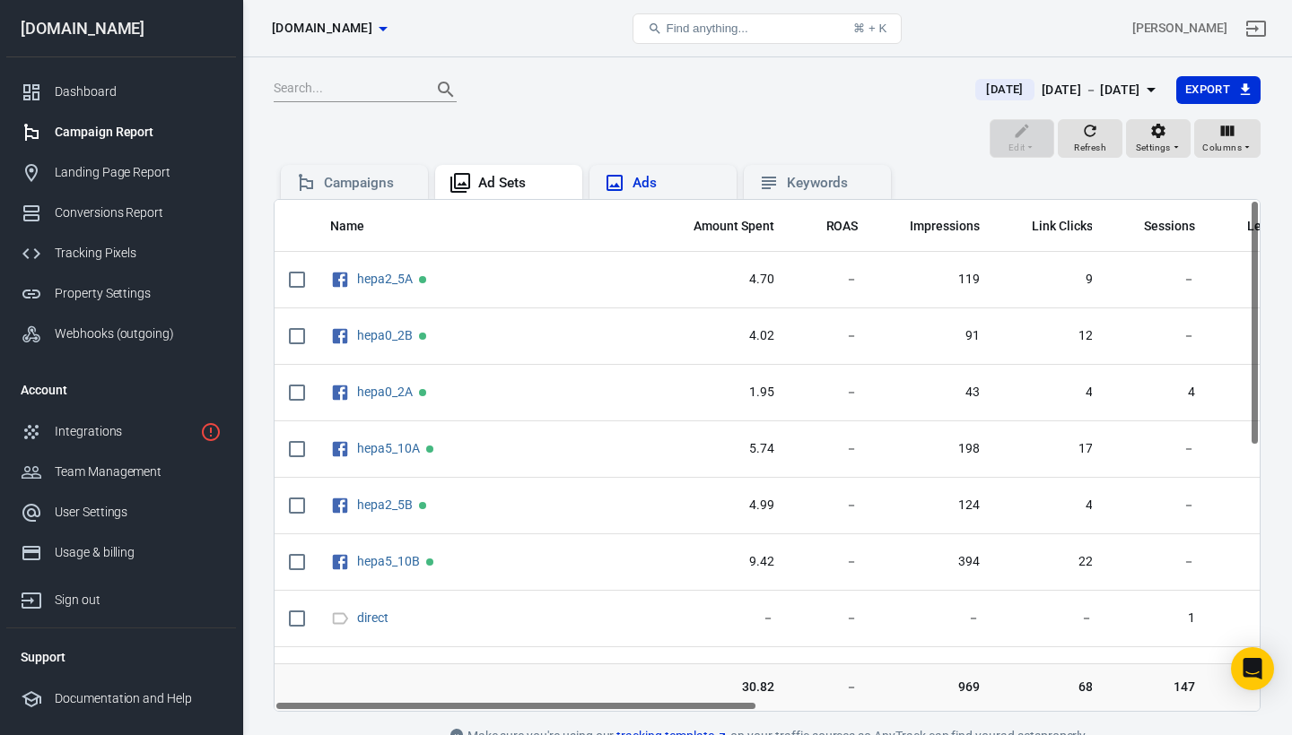
click at [631, 181] on div "Ads" at bounding box center [663, 183] width 118 height 22
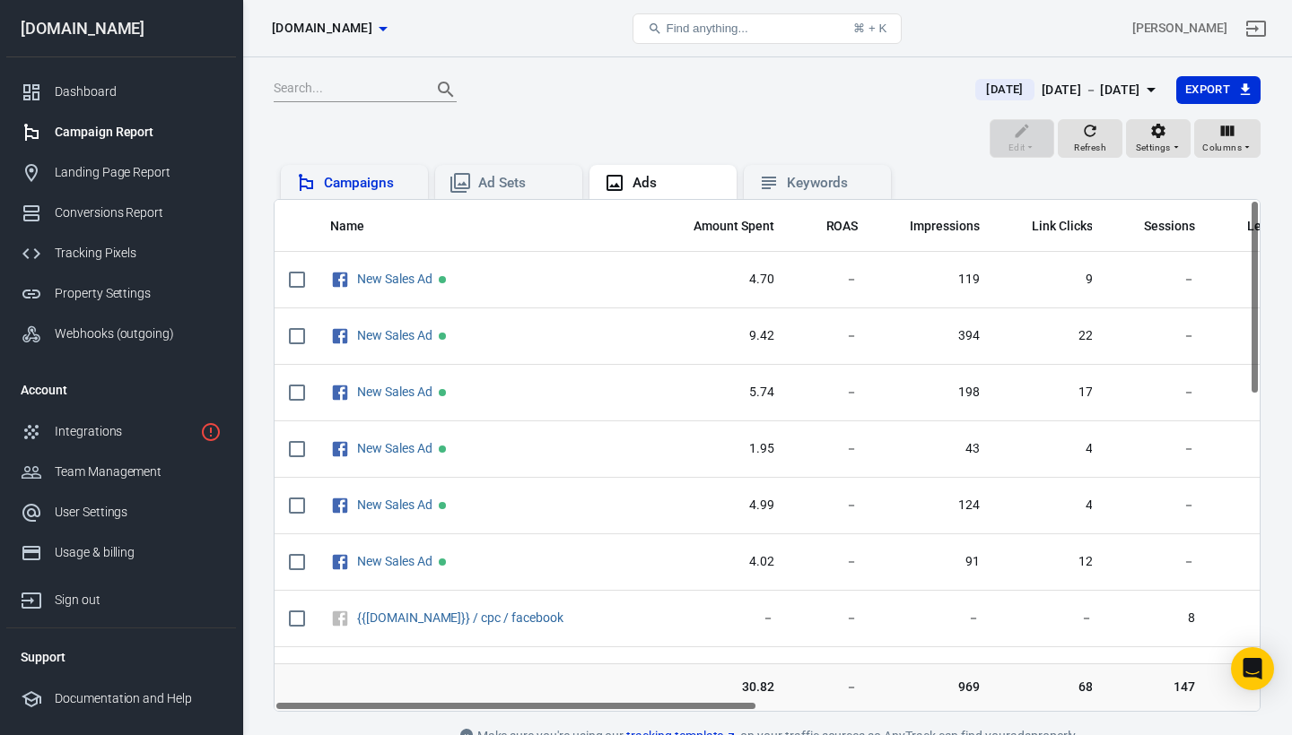
click at [396, 184] on div "Campaigns" at bounding box center [369, 183] width 90 height 19
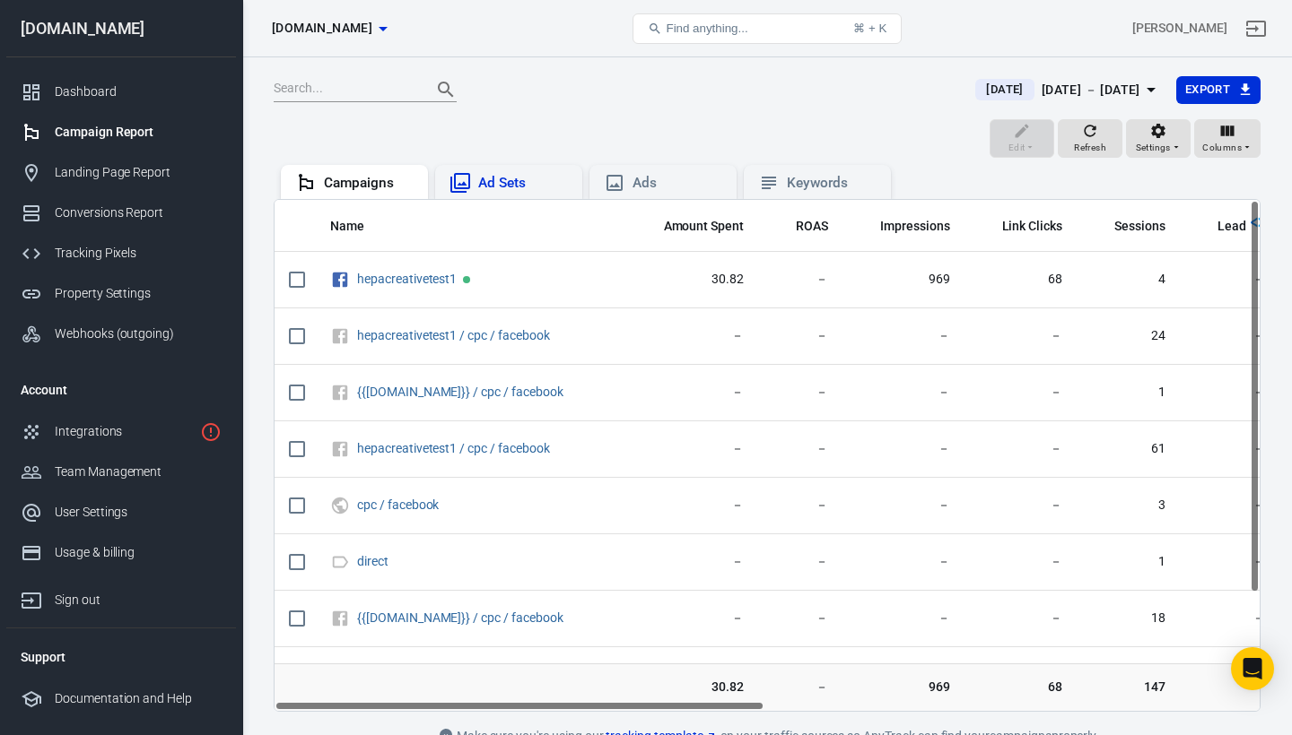
click at [496, 190] on div "Ad Sets" at bounding box center [523, 183] width 90 height 19
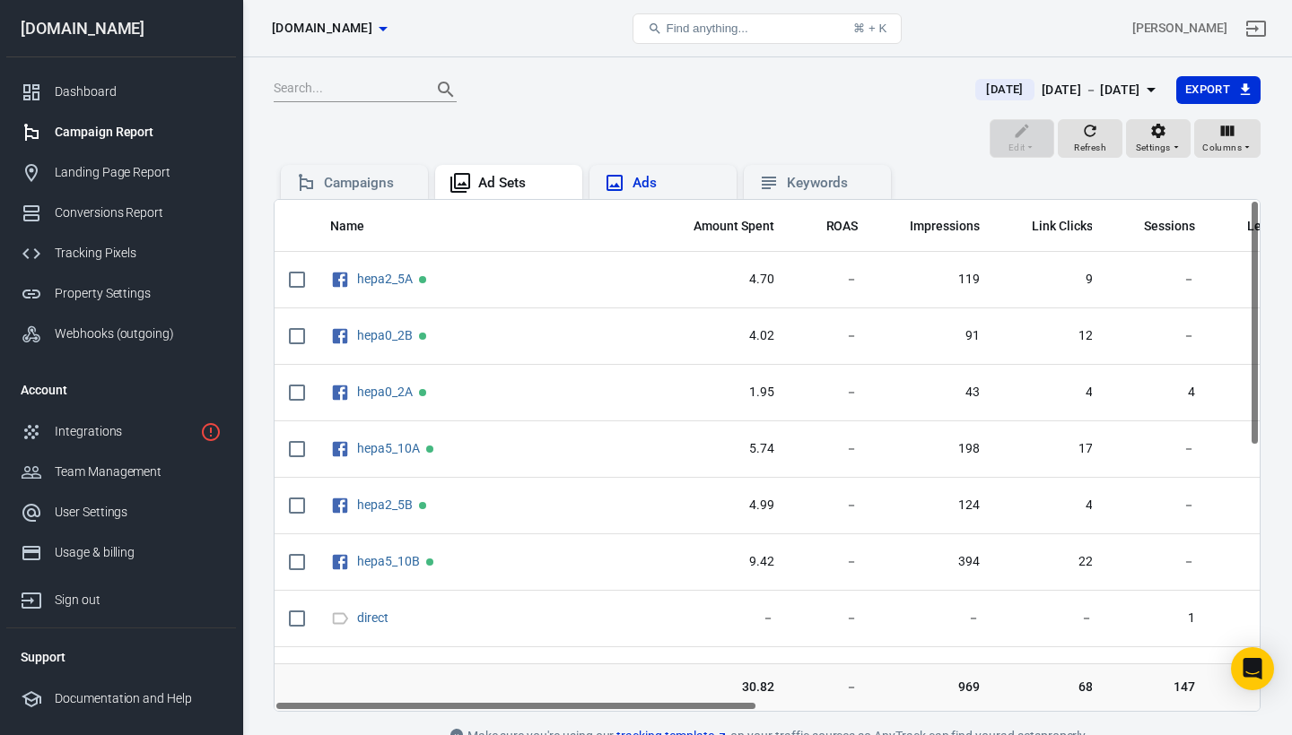
click at [649, 178] on div "Ads" at bounding box center [677, 183] width 90 height 19
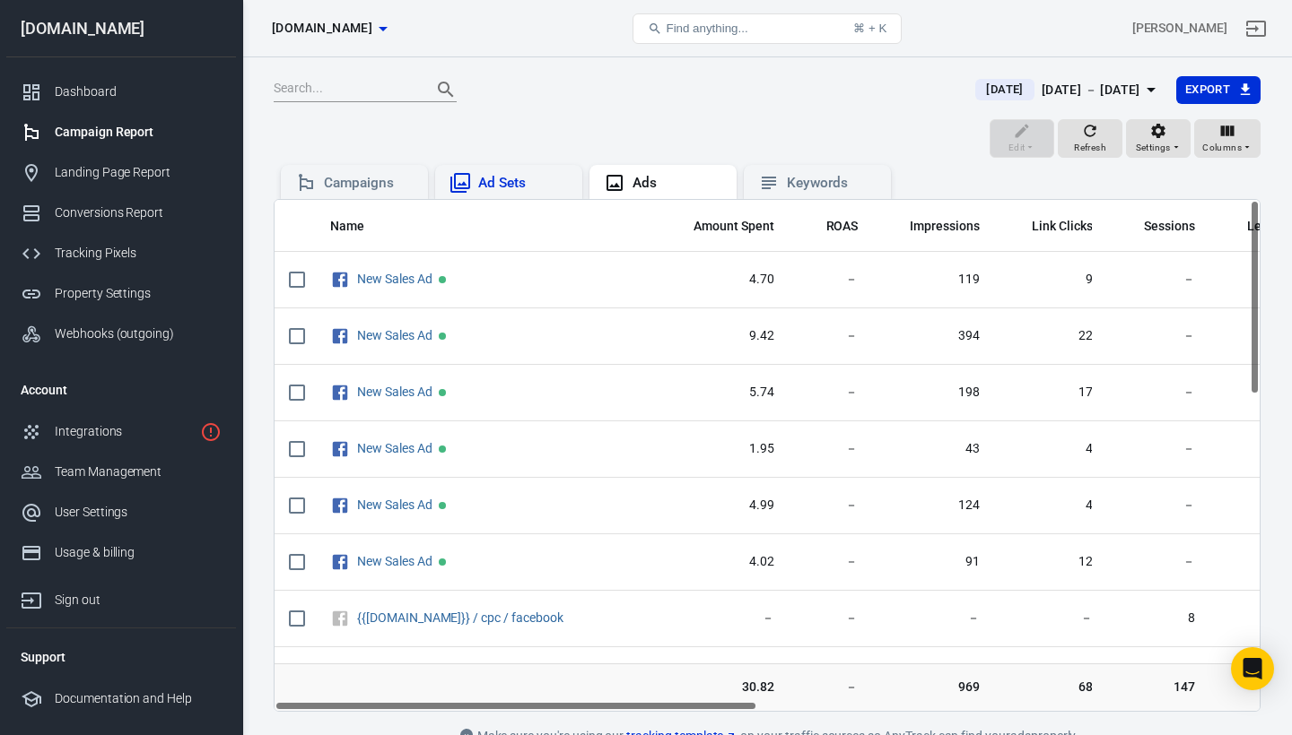
click at [498, 177] on div "Ad Sets" at bounding box center [523, 183] width 90 height 19
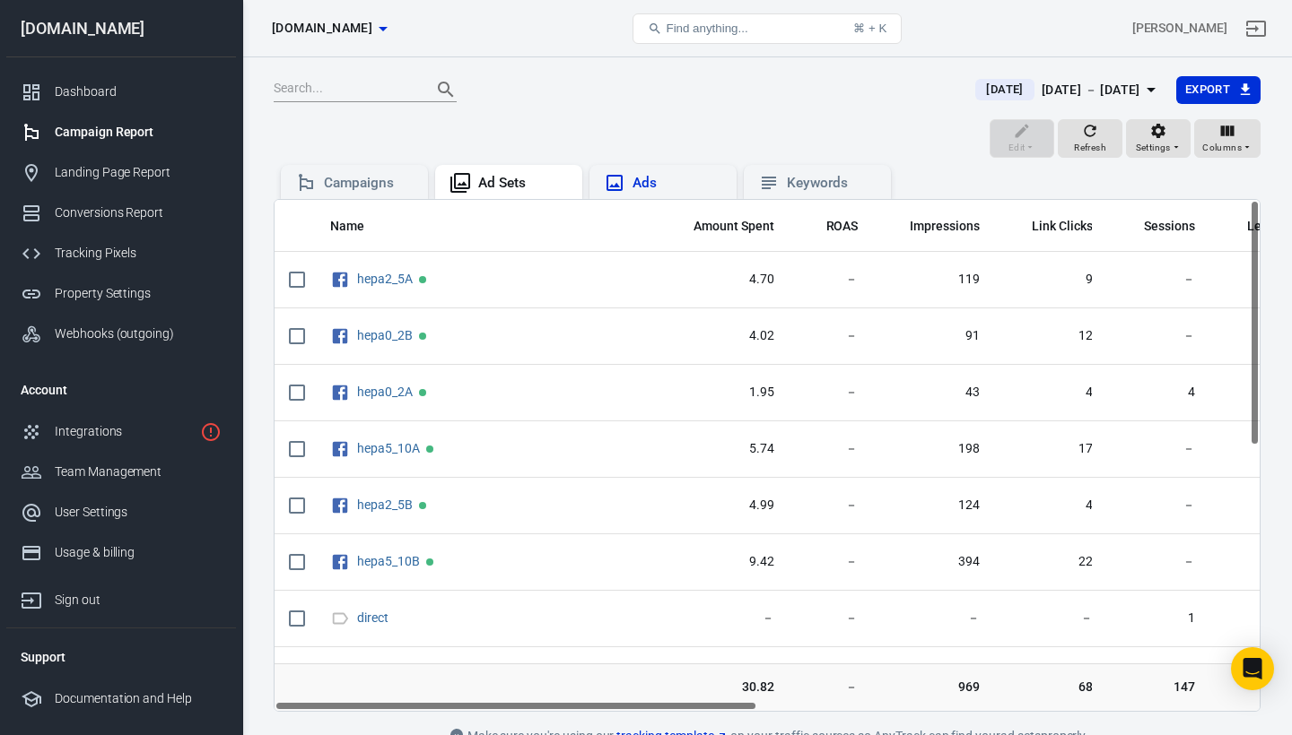
click at [664, 188] on div "Ads" at bounding box center [677, 183] width 90 height 19
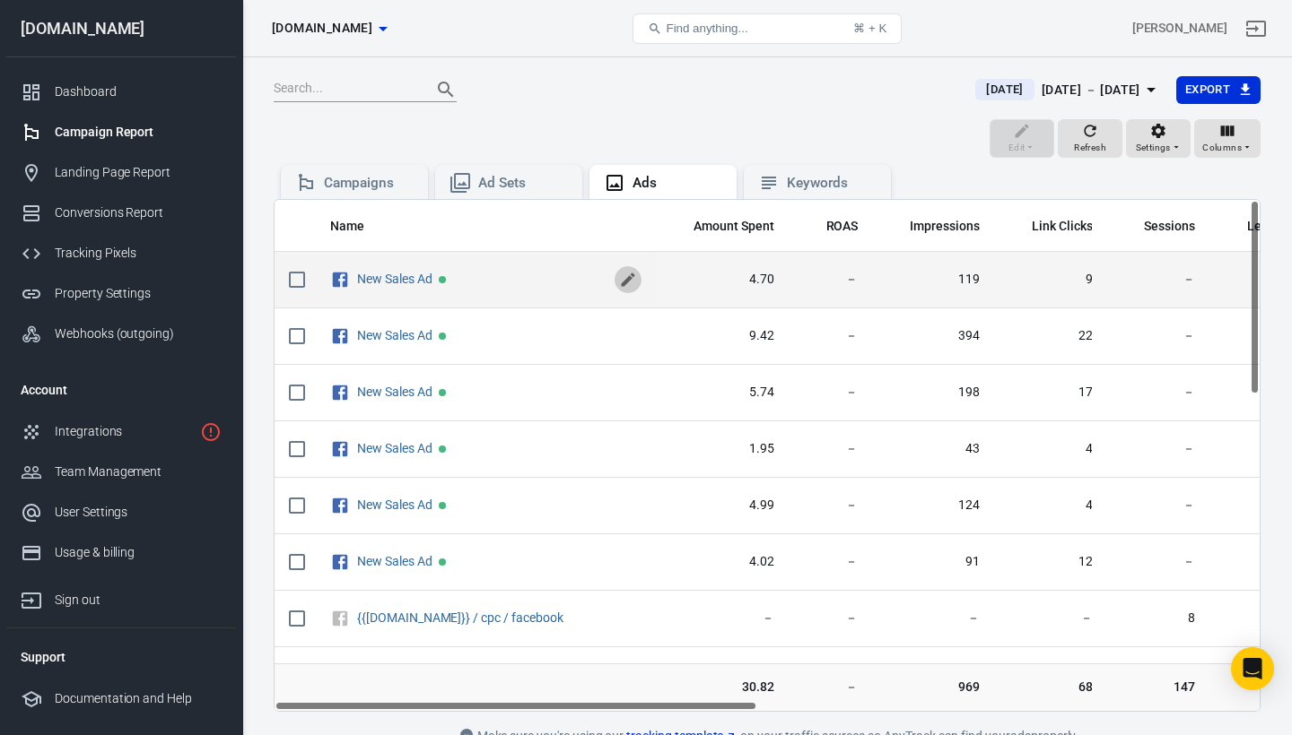
click at [625, 281] on icon "scrollable content" at bounding box center [627, 280] width 13 height 13
click at [509, 276] on input "New Sales Ad" at bounding box center [481, 278] width 249 height 23
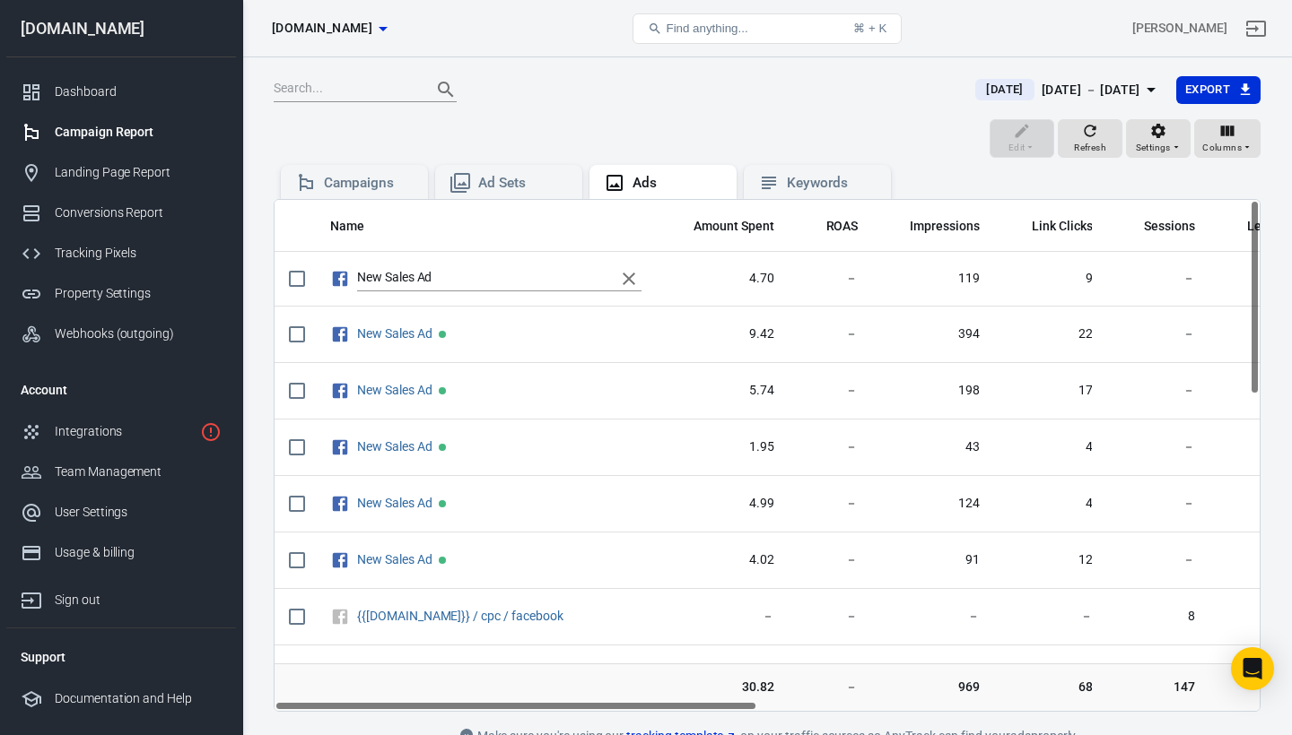
click at [618, 144] on div "Edit Refresh Settings Columns" at bounding box center [767, 140] width 987 height 43
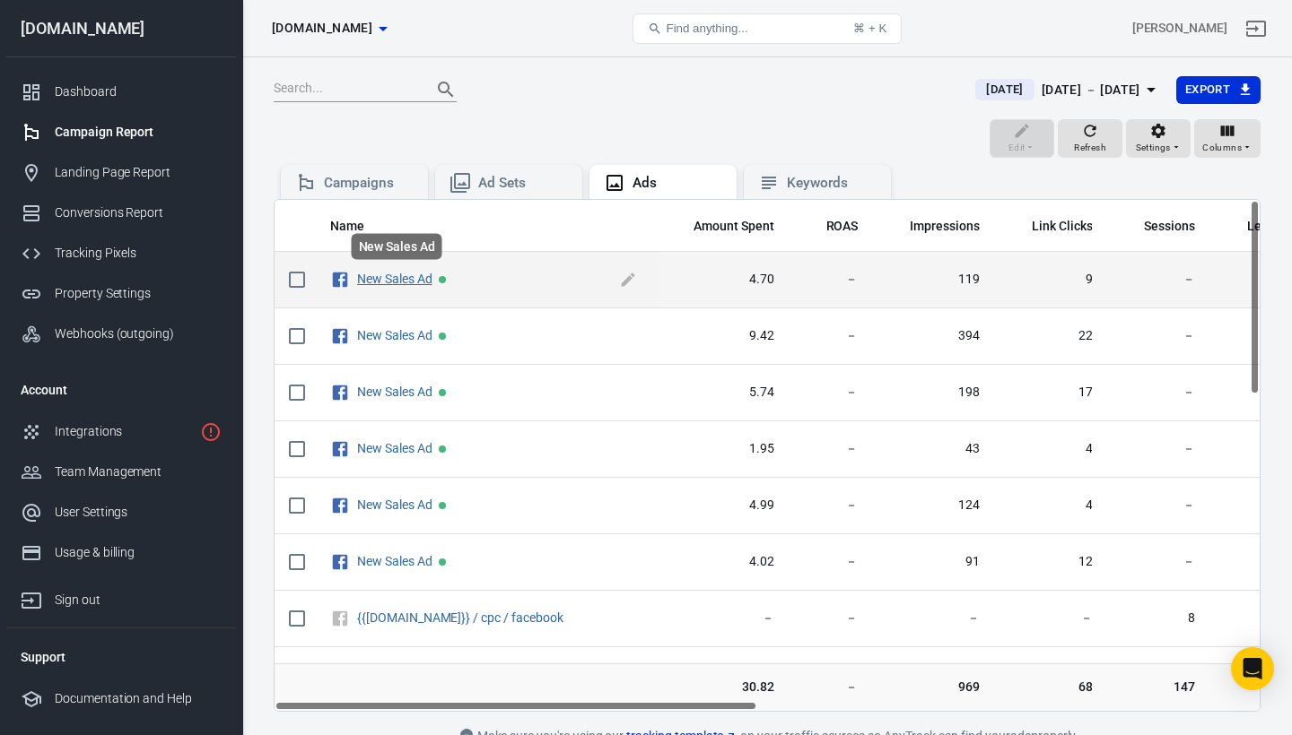
click at [416, 282] on link "New Sales Ad" at bounding box center [394, 279] width 75 height 14
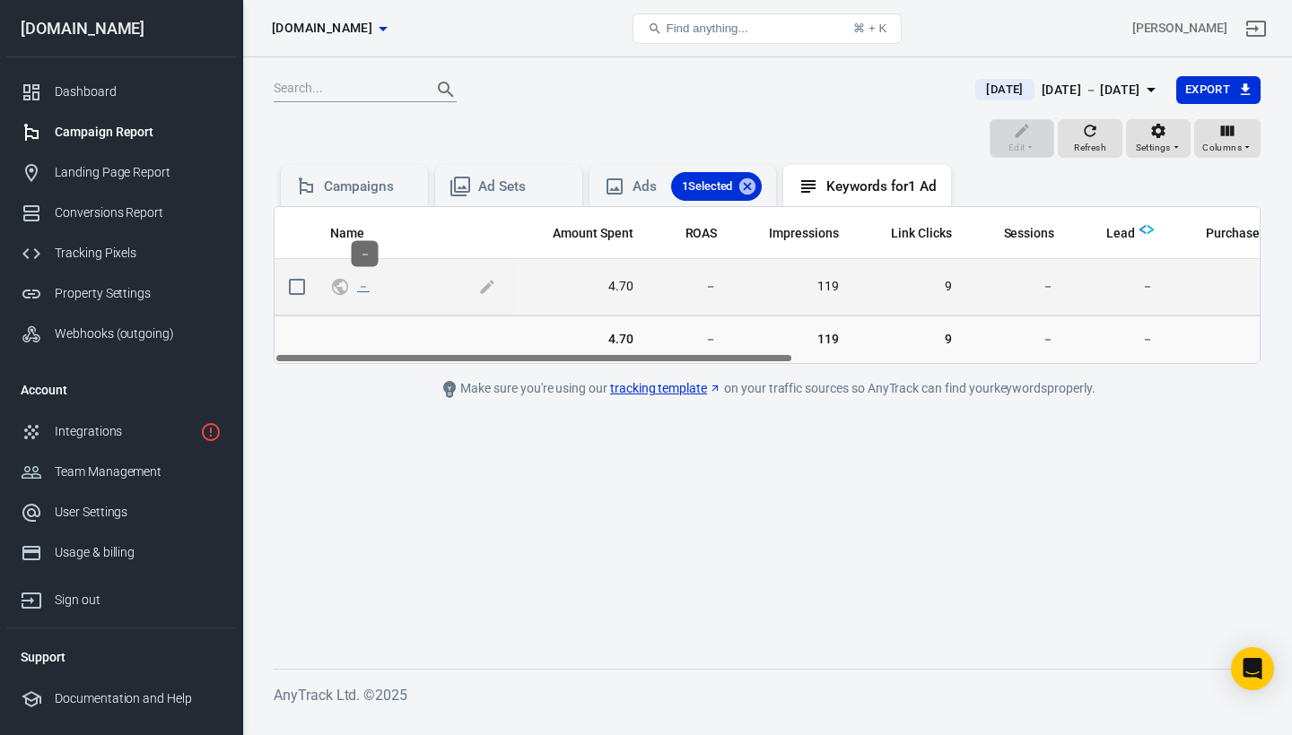
click at [363, 283] on link "－" at bounding box center [363, 286] width 13 height 14
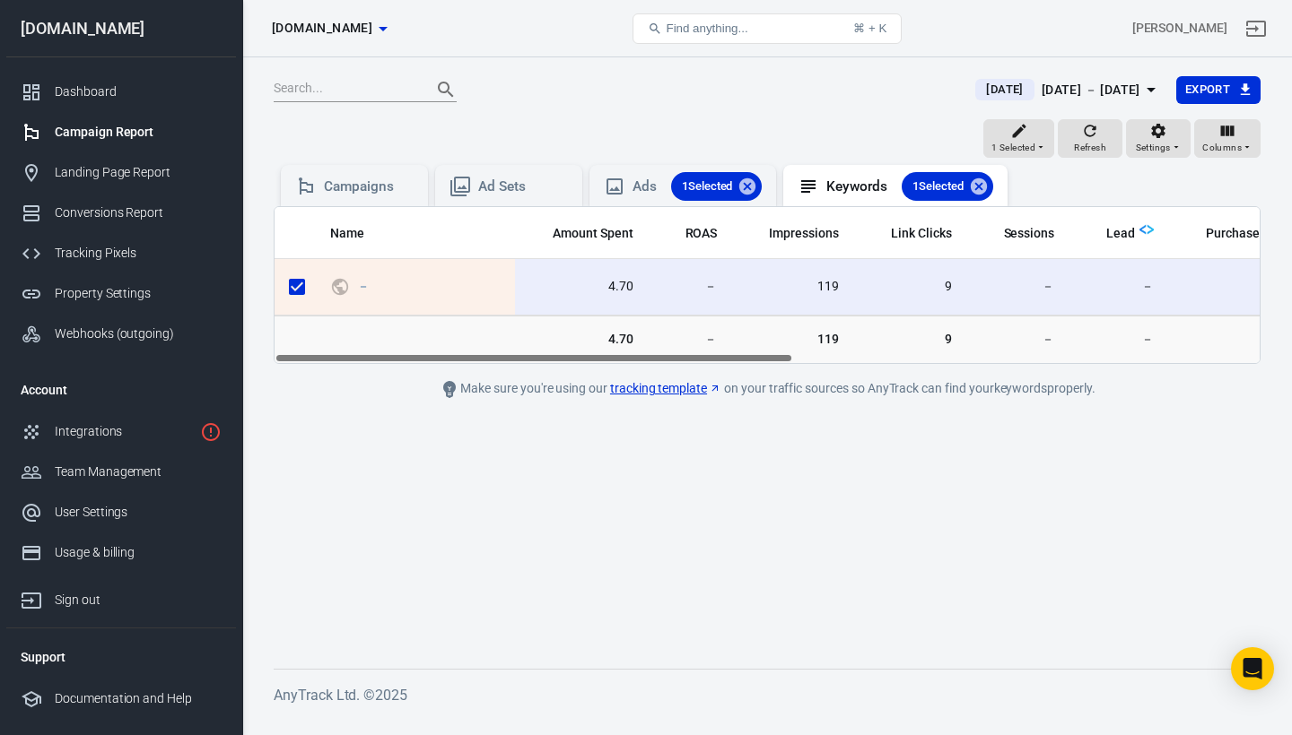
click at [397, 339] on td "scrollable content" at bounding box center [415, 340] width 199 height 48
click at [438, 336] on td "scrollable content" at bounding box center [415, 340] width 199 height 48
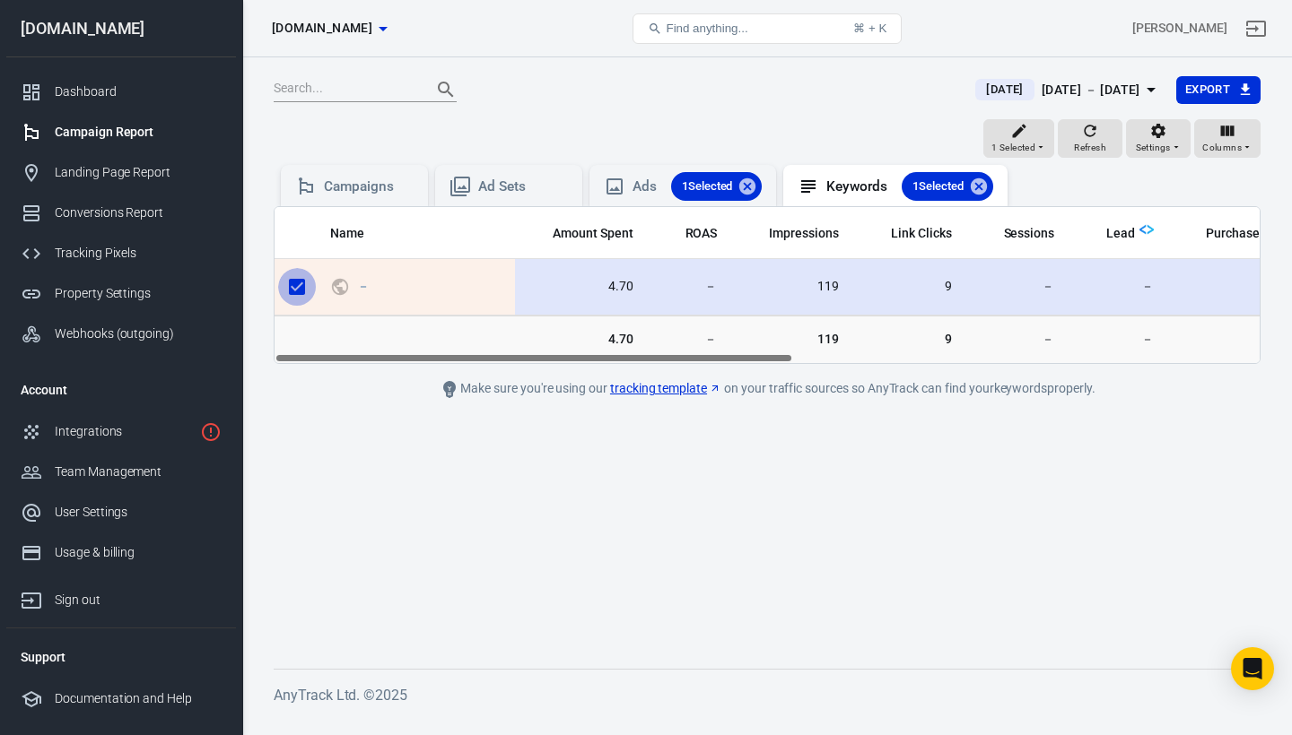
click at [291, 282] on input "scrollable content" at bounding box center [297, 287] width 38 height 38
checkbox input "false"
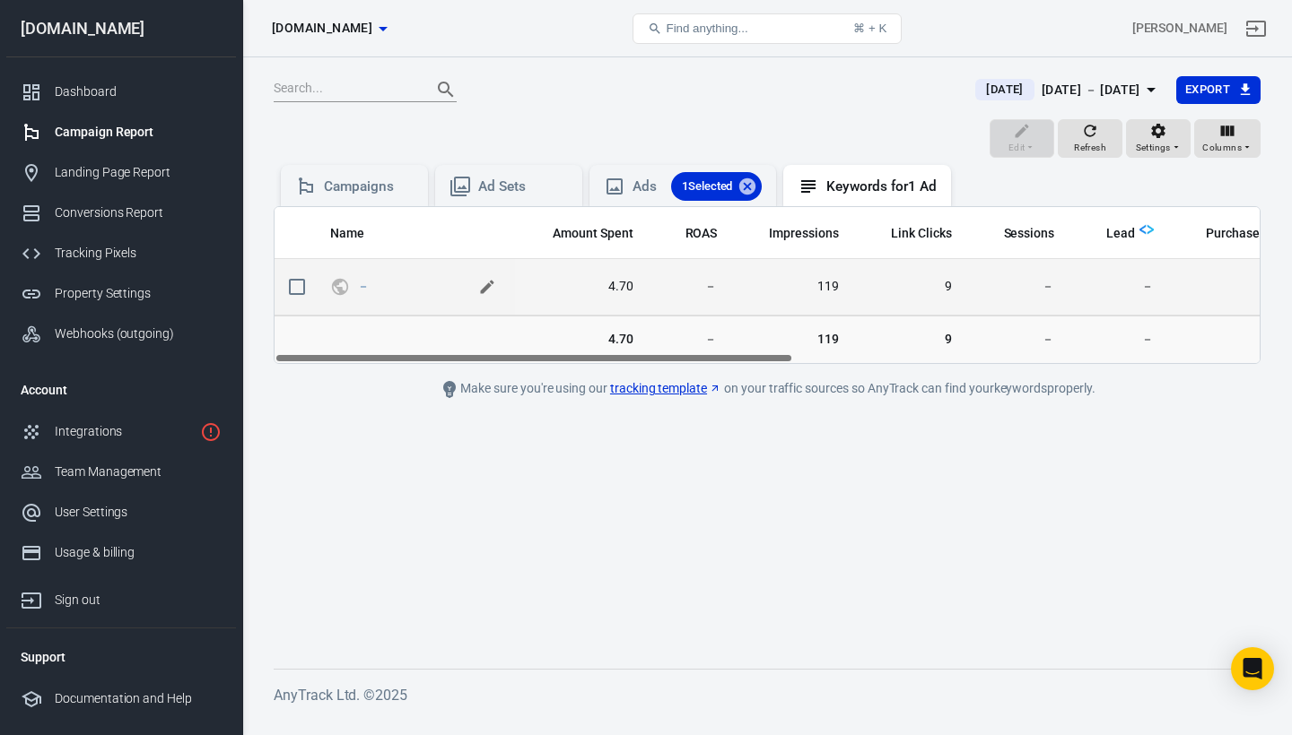
click at [486, 286] on icon "scrollable content" at bounding box center [487, 287] width 13 height 13
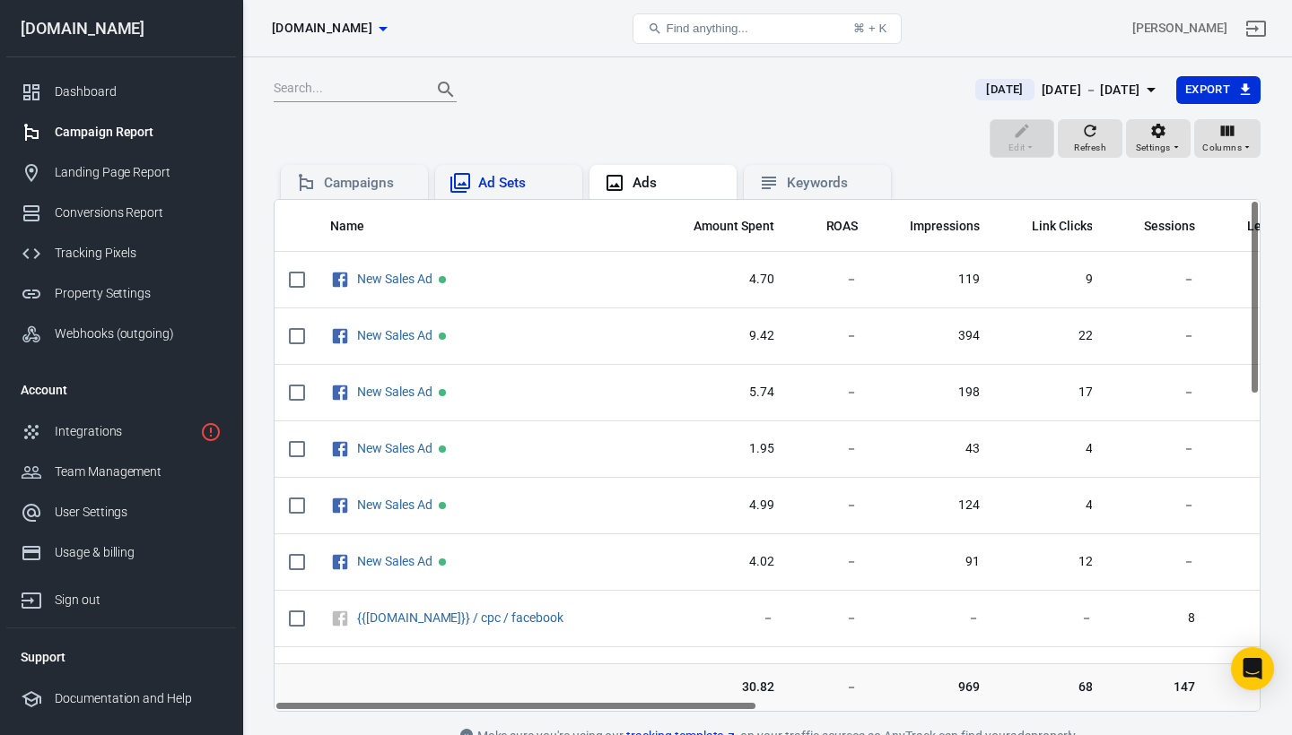
click at [517, 180] on div "Ad Sets" at bounding box center [523, 183] width 90 height 19
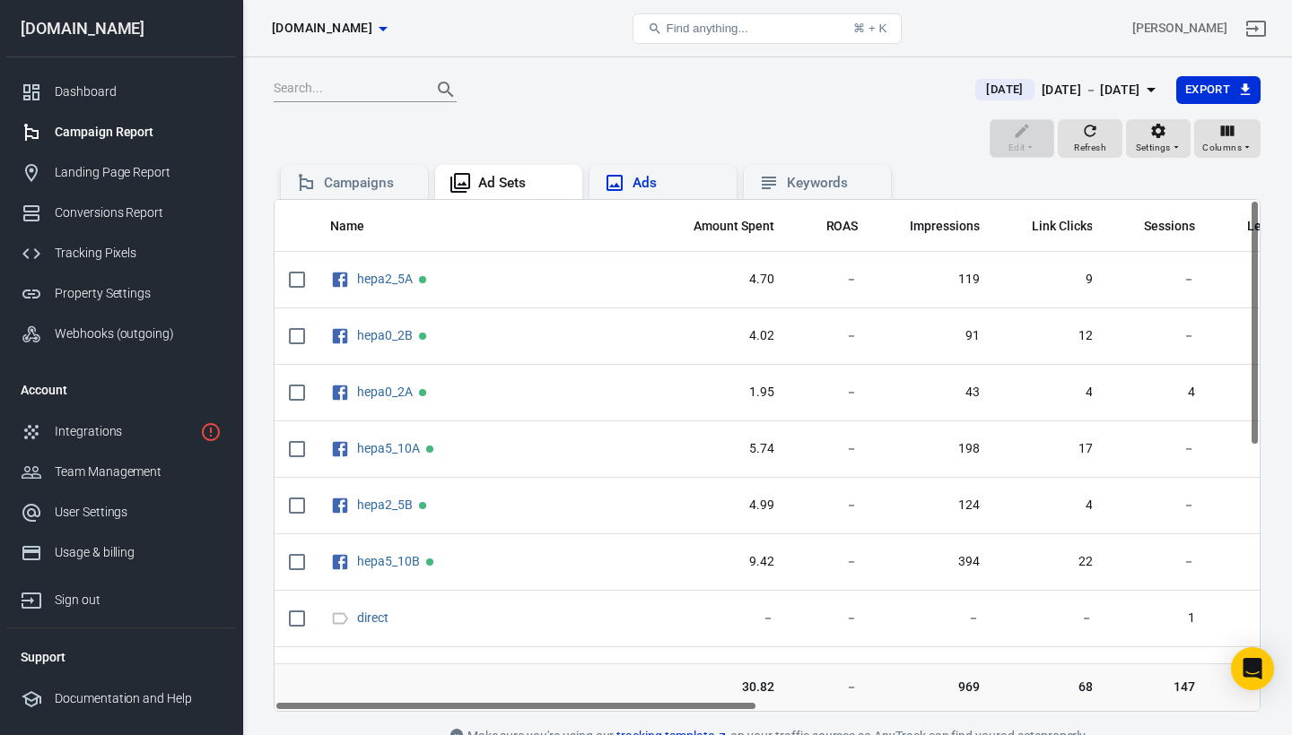
click at [658, 187] on div "Ads" at bounding box center [677, 183] width 90 height 19
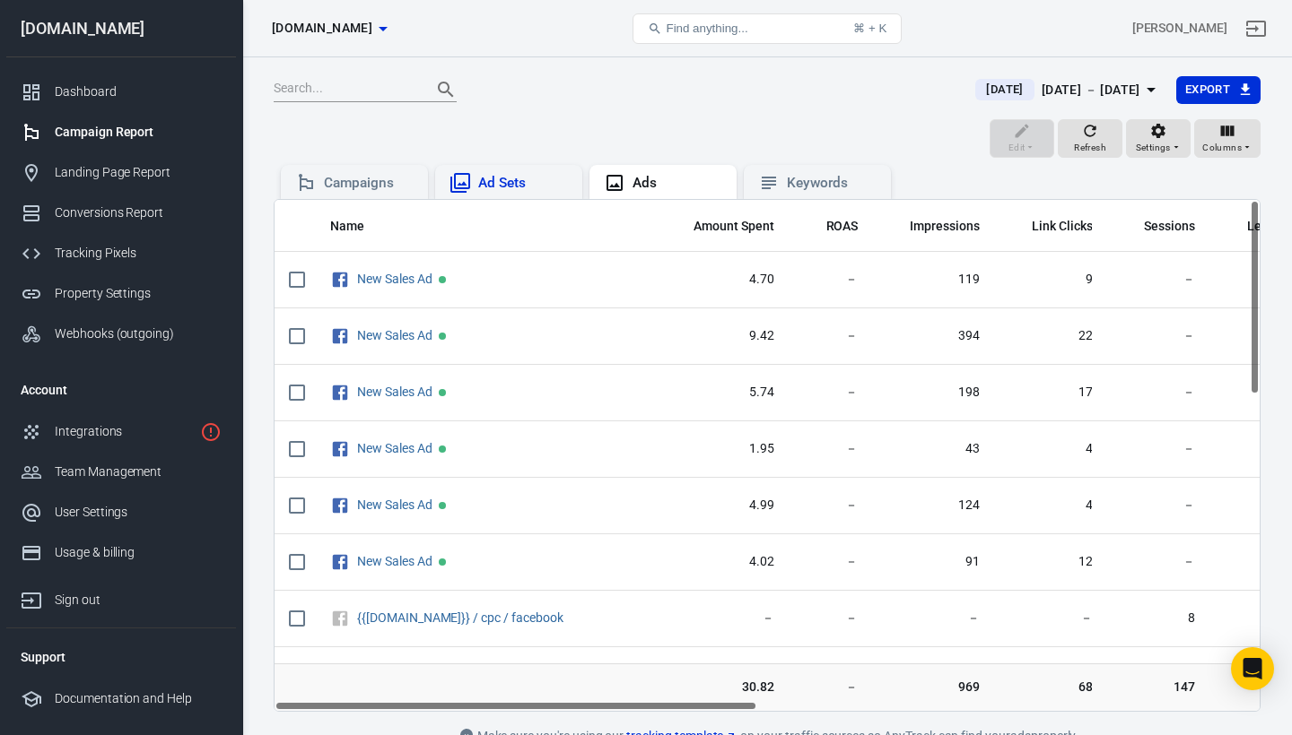
click at [530, 186] on div "Ad Sets" at bounding box center [523, 183] width 90 height 19
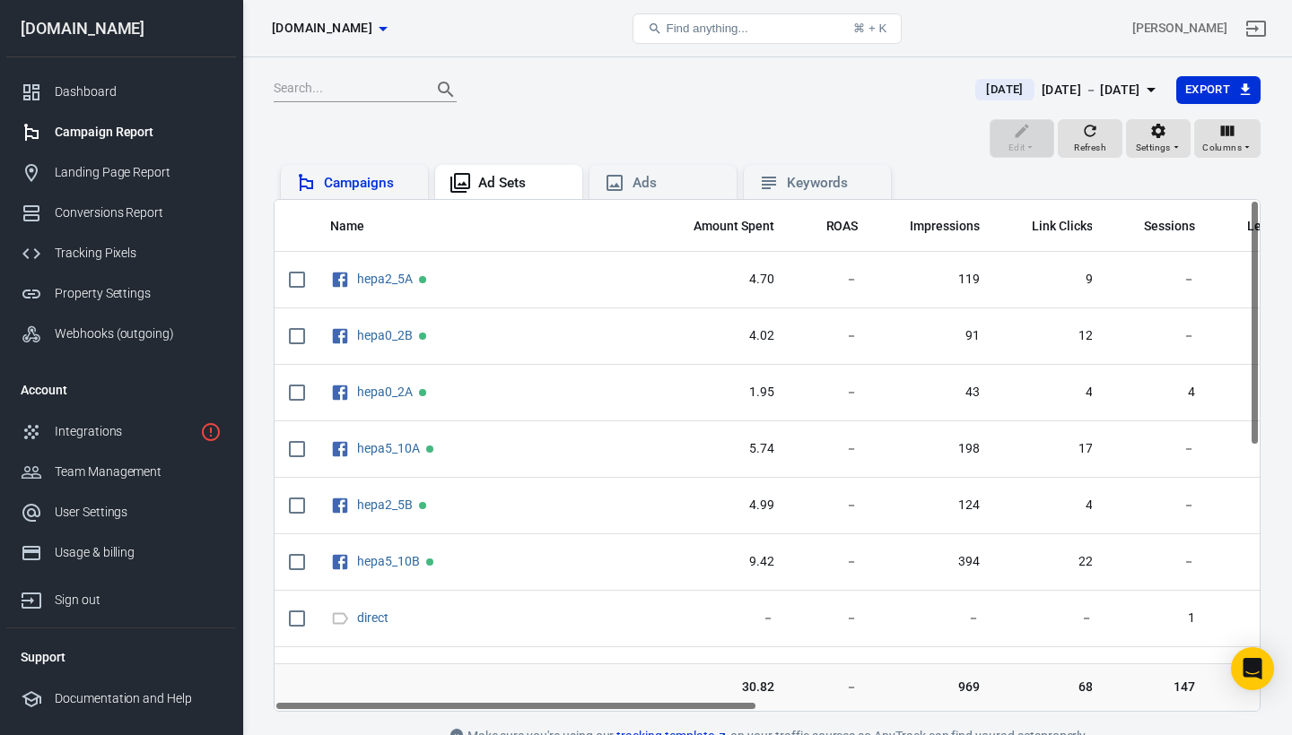
click at [366, 178] on div "Campaigns" at bounding box center [369, 183] width 90 height 19
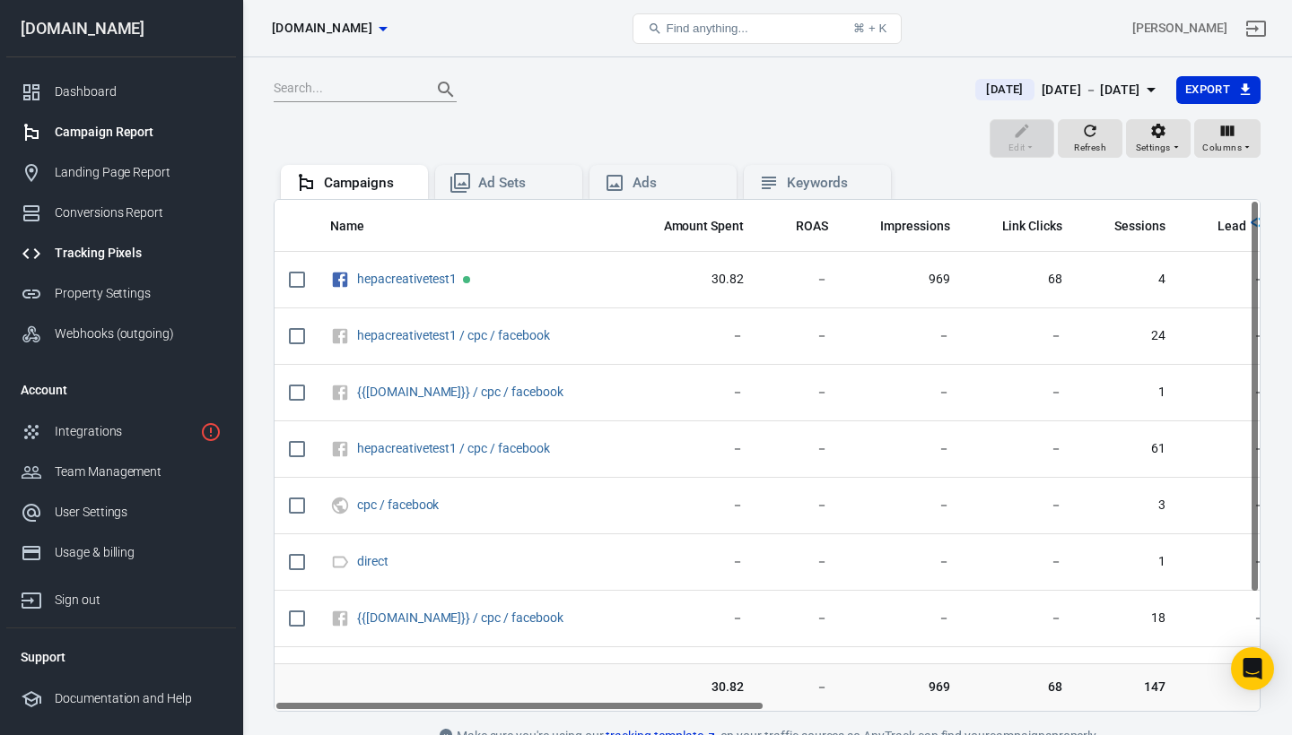
click at [104, 249] on div "Tracking Pixels" at bounding box center [138, 253] width 167 height 19
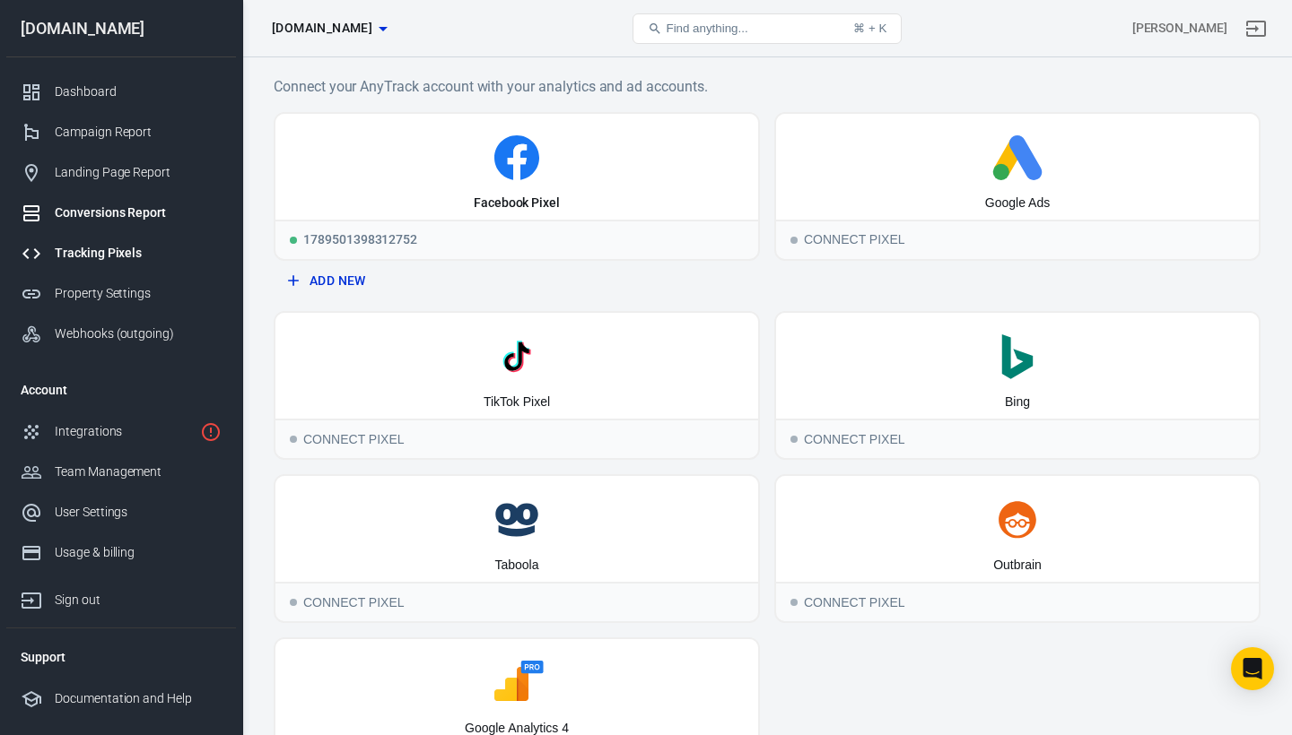
click at [114, 213] on div "Conversions Report" at bounding box center [138, 213] width 167 height 19
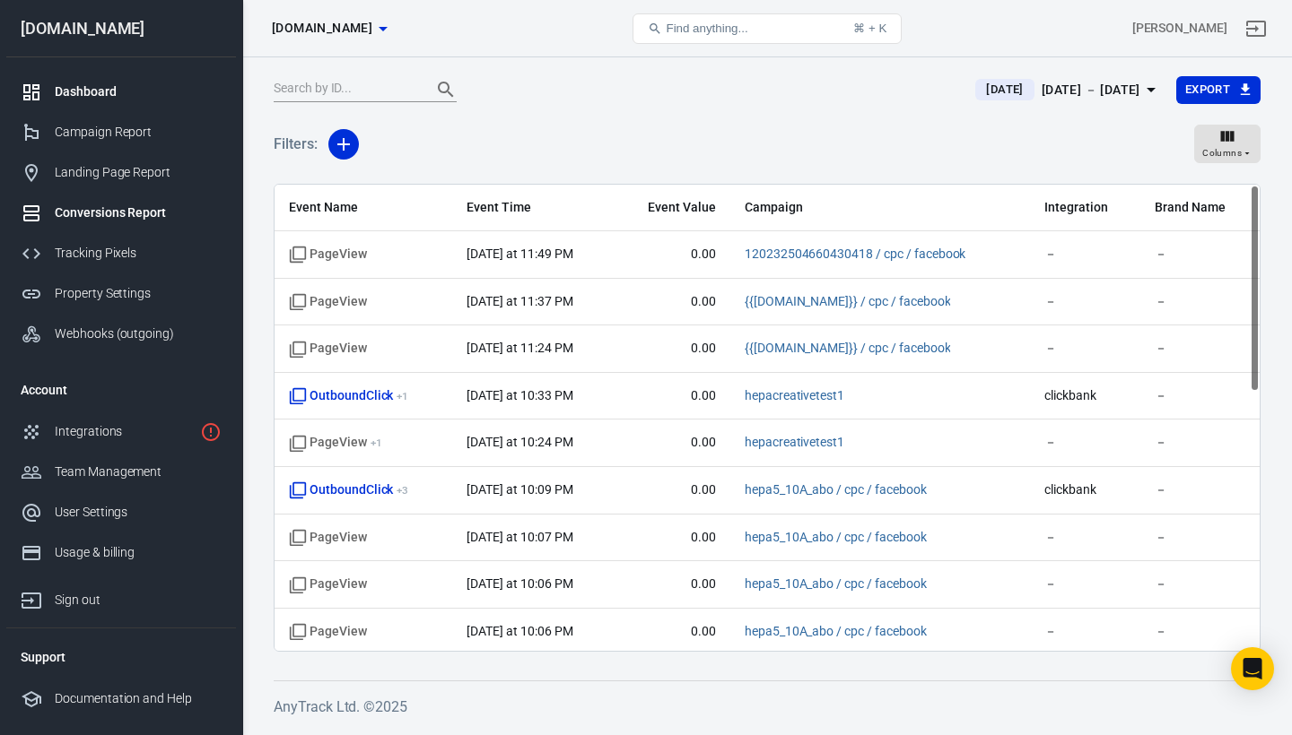
click at [95, 92] on div "Dashboard" at bounding box center [138, 92] width 167 height 19
